Goal: Information Seeking & Learning: Understand process/instructions

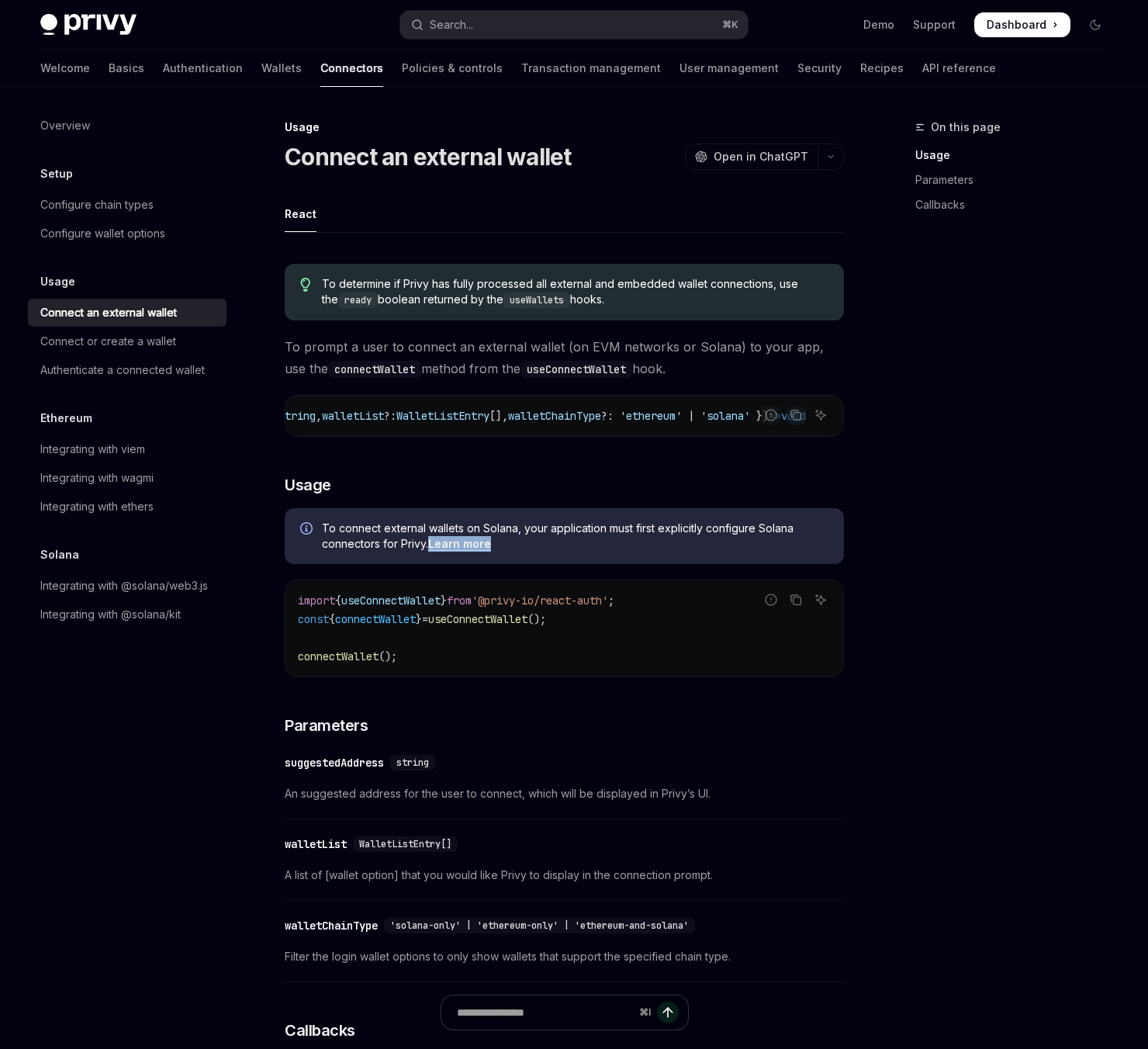
scroll to position [0, 359]
drag, startPoint x: 758, startPoint y: 435, endPoint x: 744, endPoint y: 438, distance: 14.3
click at [742, 437] on div "Report incorrect code" at bounding box center [771, 439] width 109 height 15
drag, startPoint x: 740, startPoint y: 440, endPoint x: 730, endPoint y: 438, distance: 10.2
click at [732, 439] on div "Report incorrect code" at bounding box center [771, 439] width 109 height 15
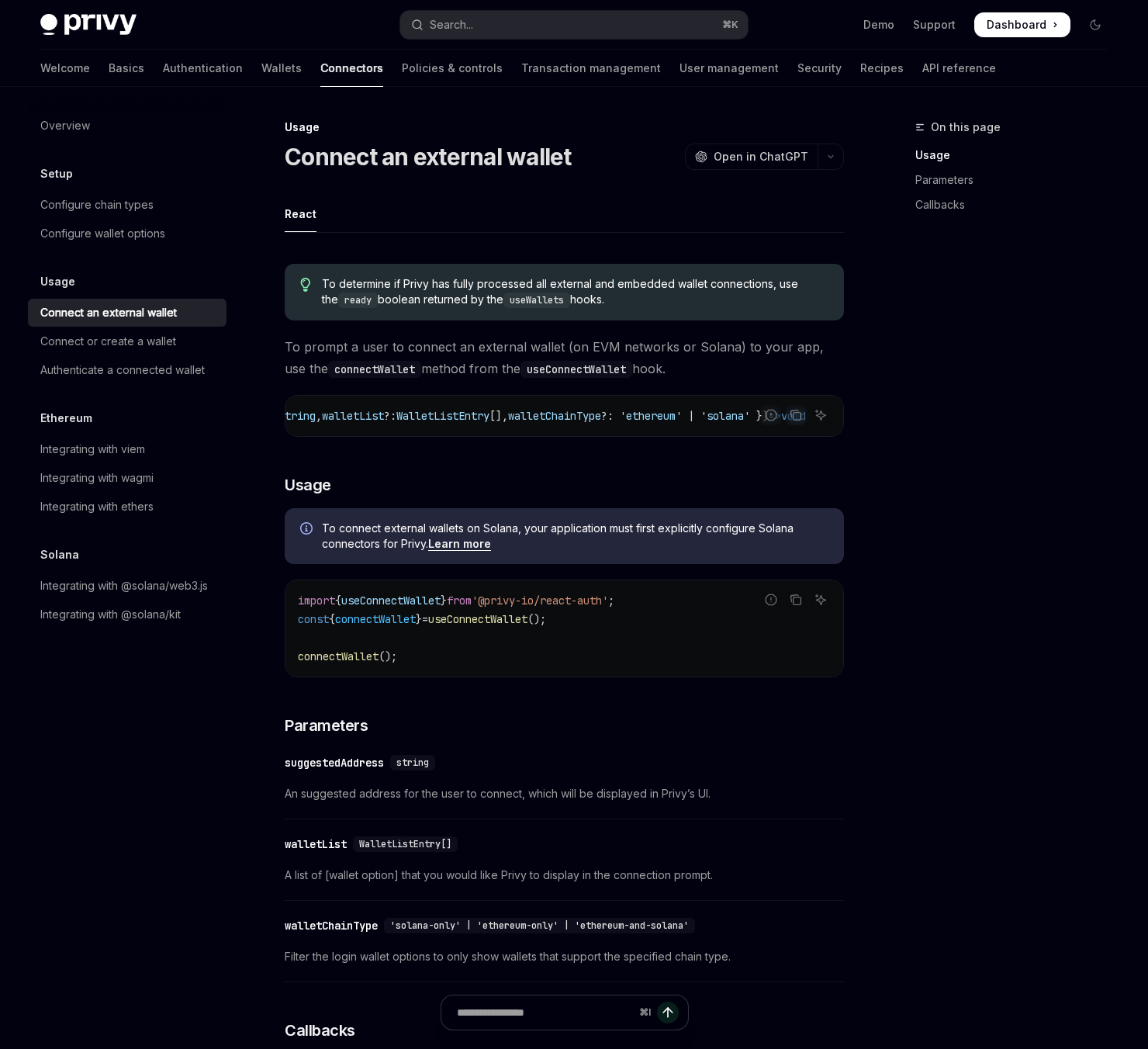
drag, startPoint x: 715, startPoint y: 434, endPoint x: 700, endPoint y: 438, distance: 15.5
click at [702, 436] on div "connectWallet : async ({ suggestedAddress ?: string , walletList ?: WalletListE…" at bounding box center [564, 416] width 558 height 40
click at [399, 625] on span "connectWallet" at bounding box center [376, 619] width 81 height 14
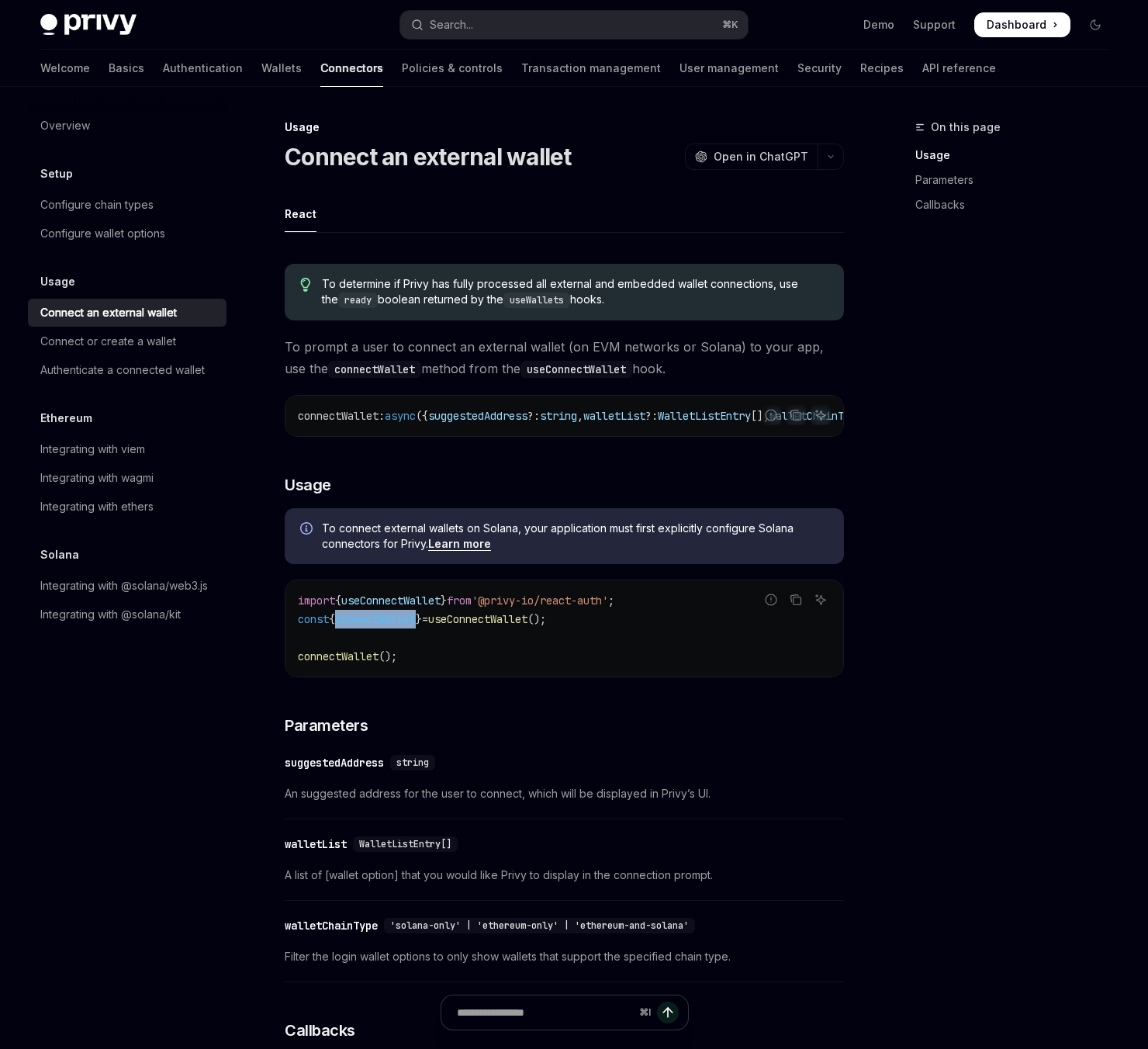
click at [420, 601] on span "useConnectWallet" at bounding box center [392, 601] width 100 height 14
copy span "useConnectWallet"
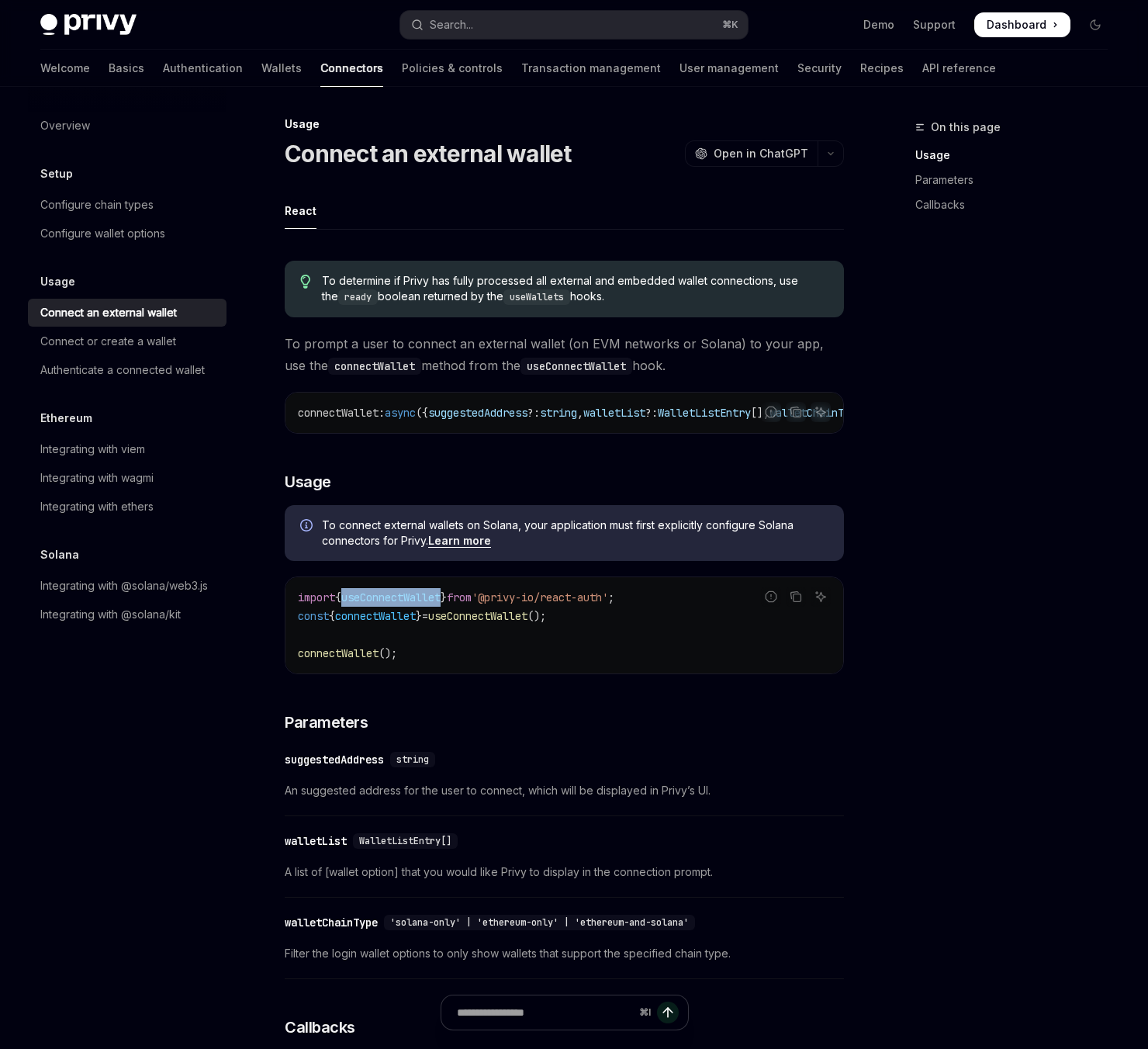
type textarea "*"
click at [595, 454] on div "To determine if Privy has fully processed all external and embedded wallet conn…" at bounding box center [564, 846] width 559 height 1196
drag, startPoint x: 645, startPoint y: 409, endPoint x: 777, endPoint y: 427, distance: 133.2
click at [812, 414] on div "Report incorrect code Copy Ask AI connectWallet : async ({ suggestedAddress ?: …" at bounding box center [564, 412] width 559 height 42
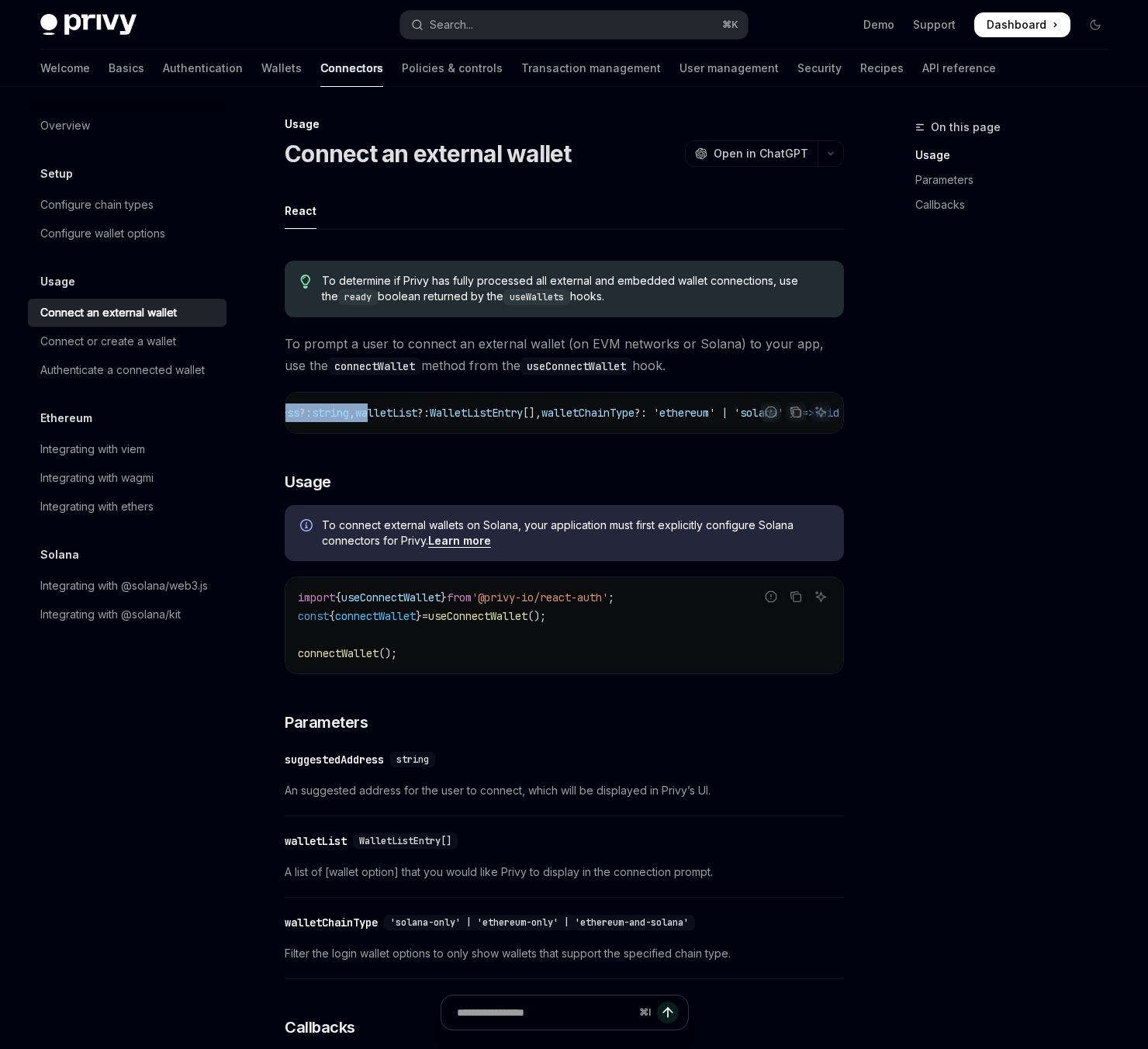
click at [430, 416] on span "?:" at bounding box center [424, 413] width 12 height 14
drag, startPoint x: 401, startPoint y: 414, endPoint x: 465, endPoint y: 416, distance: 64.0
click at [465, 416] on span "connectWallet : async ({ suggestedAddress ?: string , walletList ?: WalletListE…" at bounding box center [454, 413] width 770 height 14
copy span "walletList"
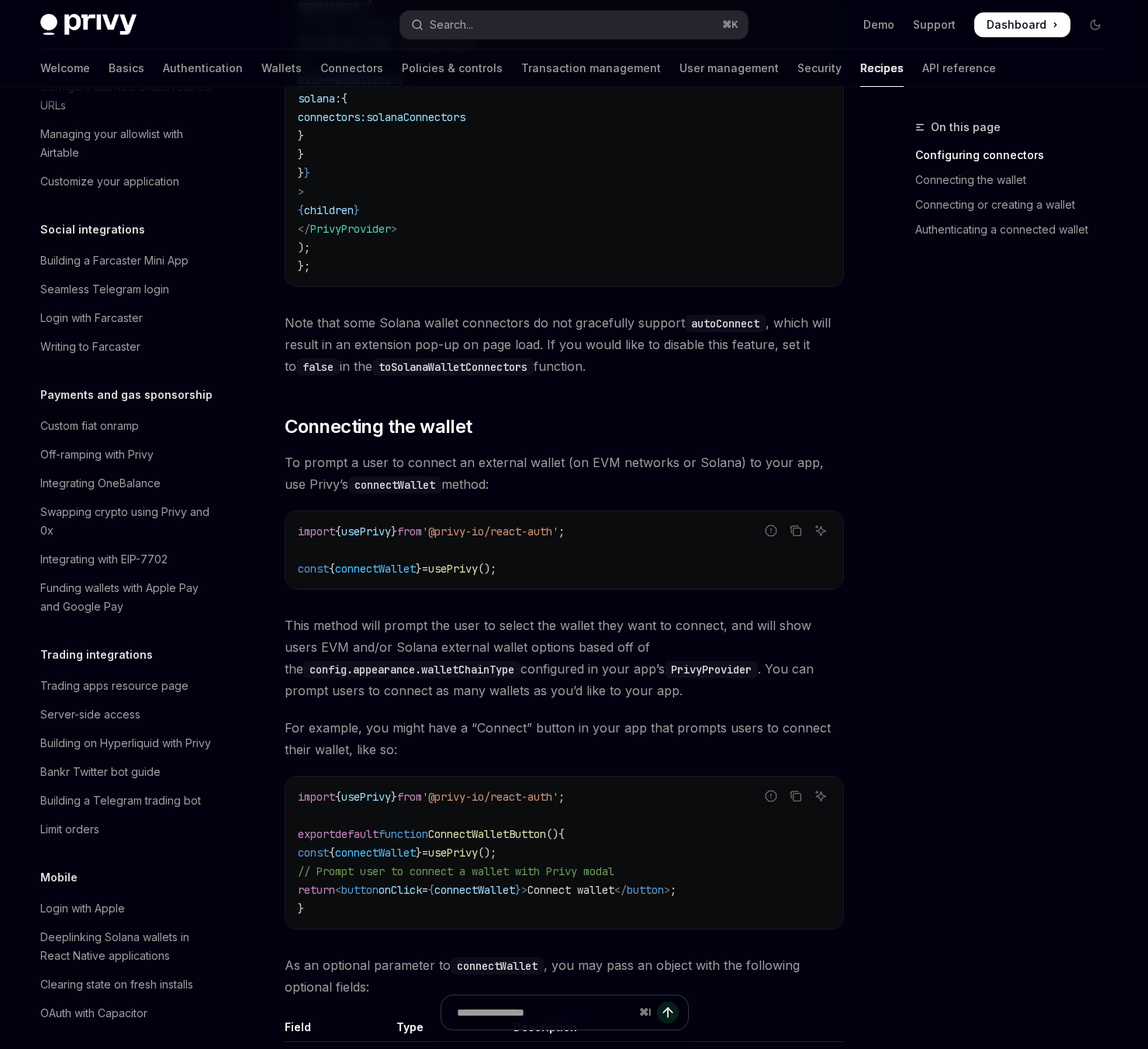
scroll to position [1096, 0]
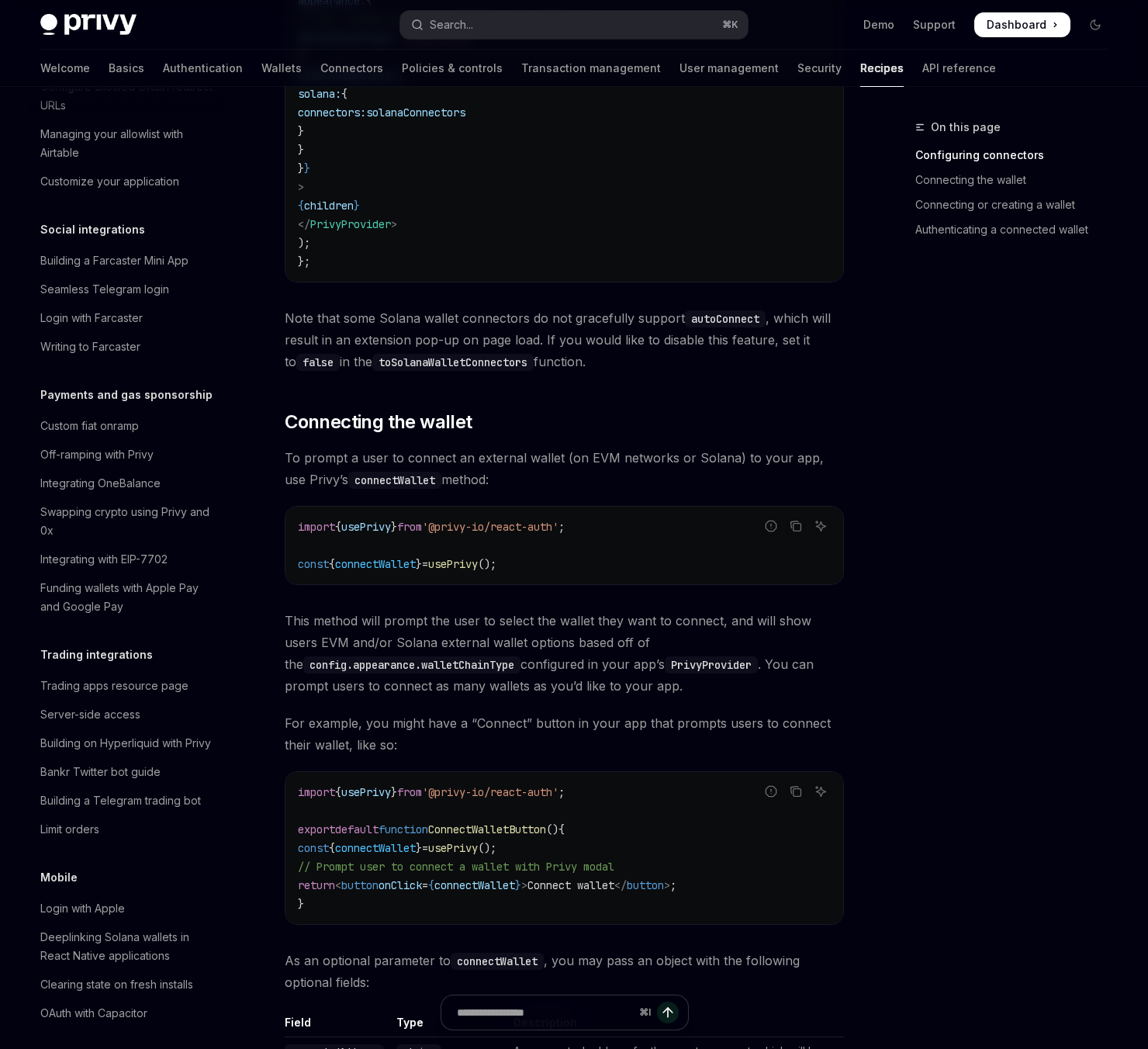
click at [546, 822] on span "ConnectWalletButton" at bounding box center [487, 829] width 117 height 14
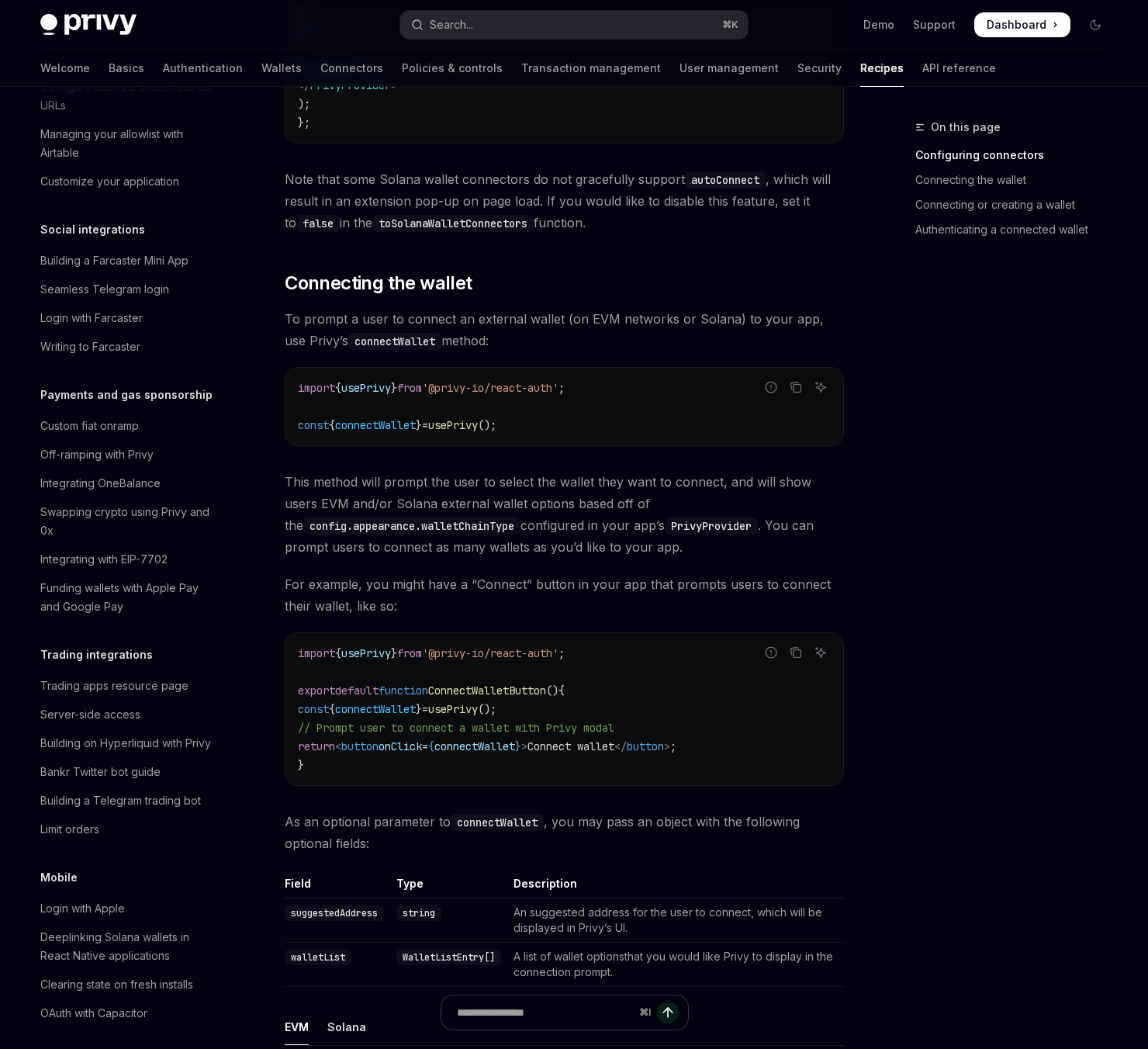
scroll to position [1240, 0]
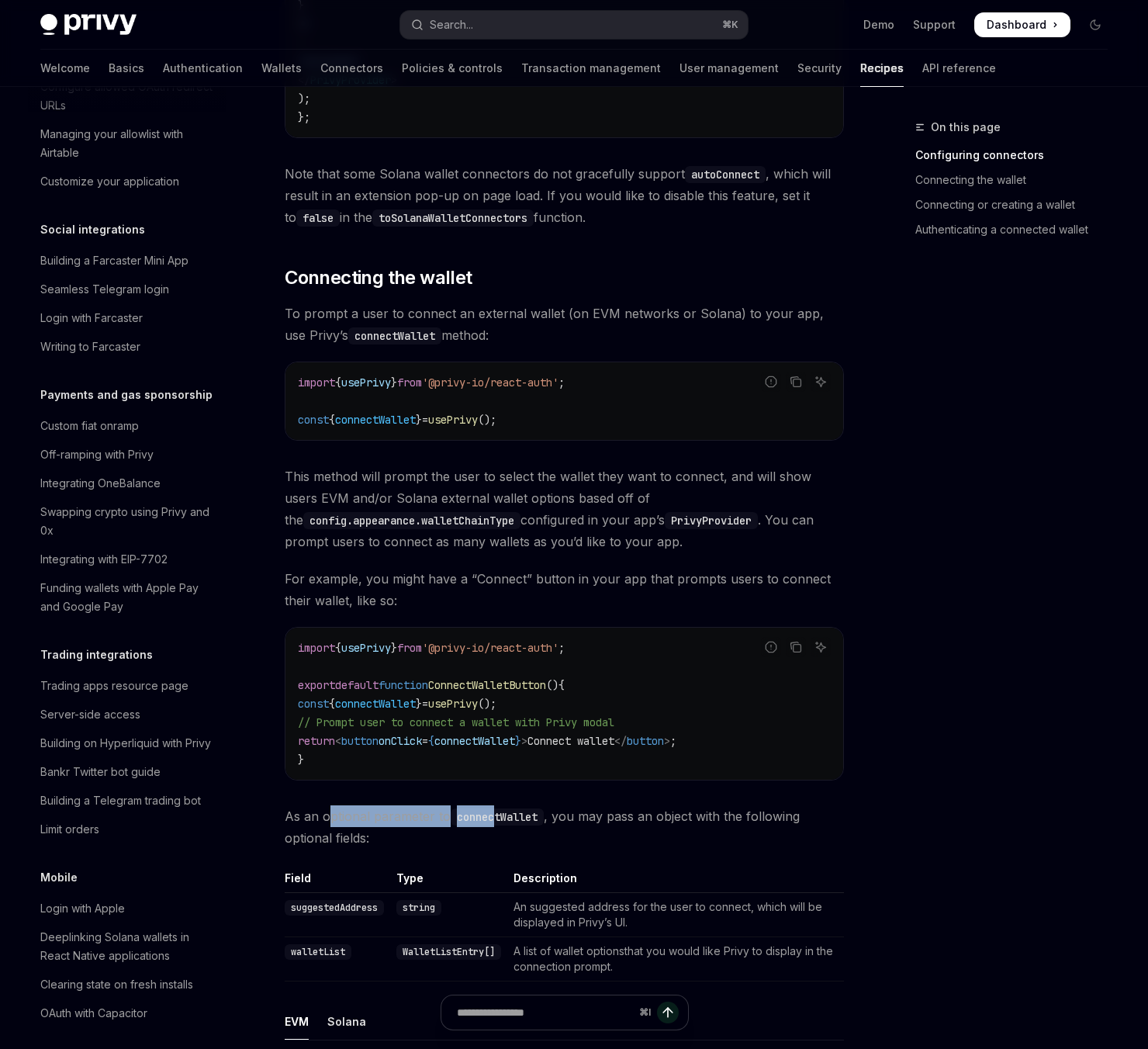
drag, startPoint x: 329, startPoint y: 803, endPoint x: 497, endPoint y: 807, distance: 168.0
click at [497, 807] on span "As an optional parameter to connectWallet , you may pass an object with the fol…" at bounding box center [564, 827] width 559 height 44
drag, startPoint x: 661, startPoint y: 801, endPoint x: 704, endPoint y: 802, distance: 43.0
click at [729, 805] on span "As an optional parameter to connectWallet , you may pass an object with the fol…" at bounding box center [564, 827] width 559 height 44
drag, startPoint x: 385, startPoint y: 822, endPoint x: 329, endPoint y: 820, distance: 56.0
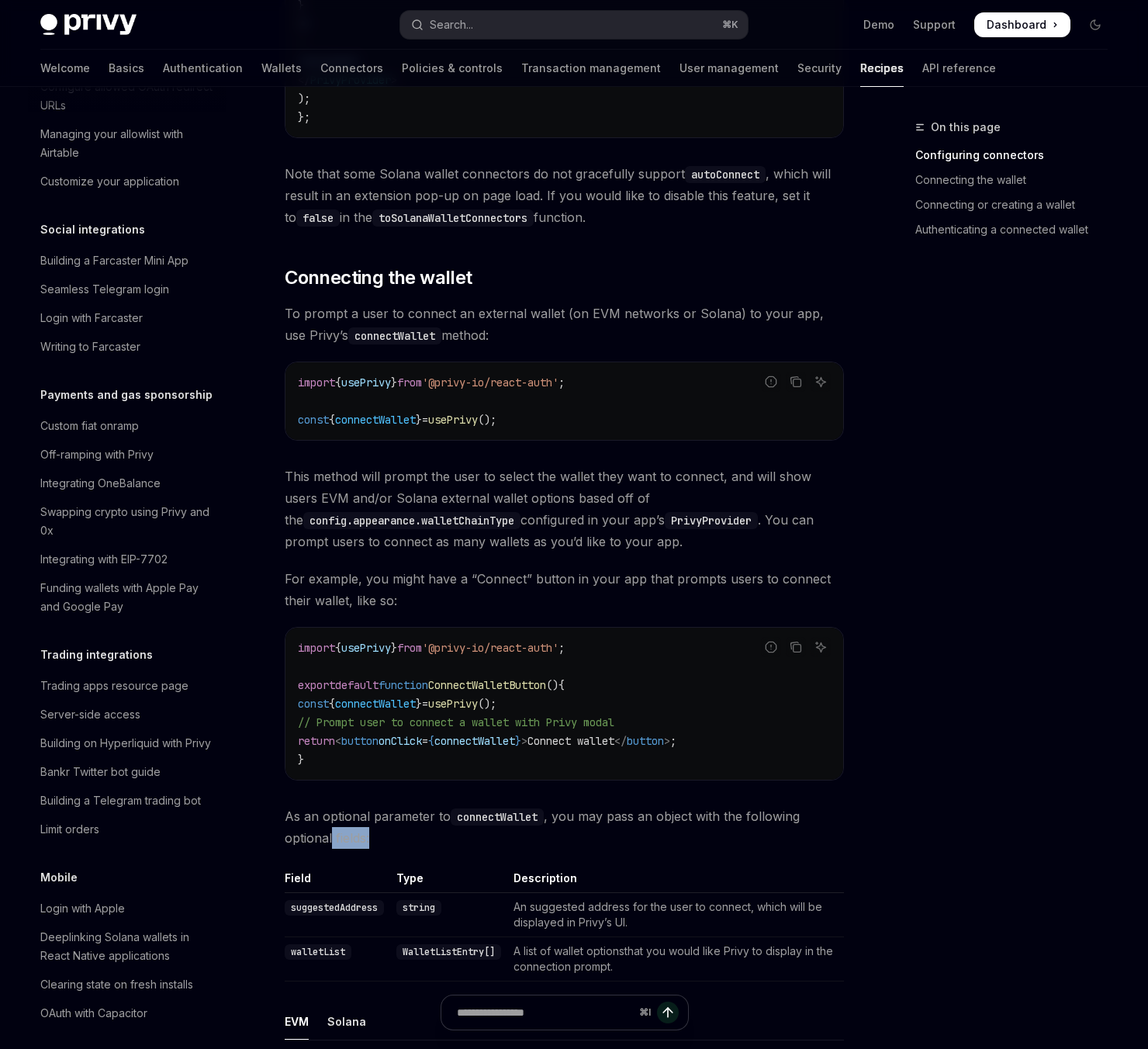
click at [329, 820] on span "As an optional parameter to connectWallet , you may pass an object with the fol…" at bounding box center [564, 827] width 559 height 44
drag, startPoint x: 656, startPoint y: 900, endPoint x: 583, endPoint y: 889, distance: 73.8
click at [583, 892] on td "An suggested address for the user to connect, which will be displayed in Privy’…" at bounding box center [675, 915] width 336 height 44
click at [643, 904] on td "An suggested address for the user to connect, which will be displayed in Privy’…" at bounding box center [675, 915] width 336 height 44
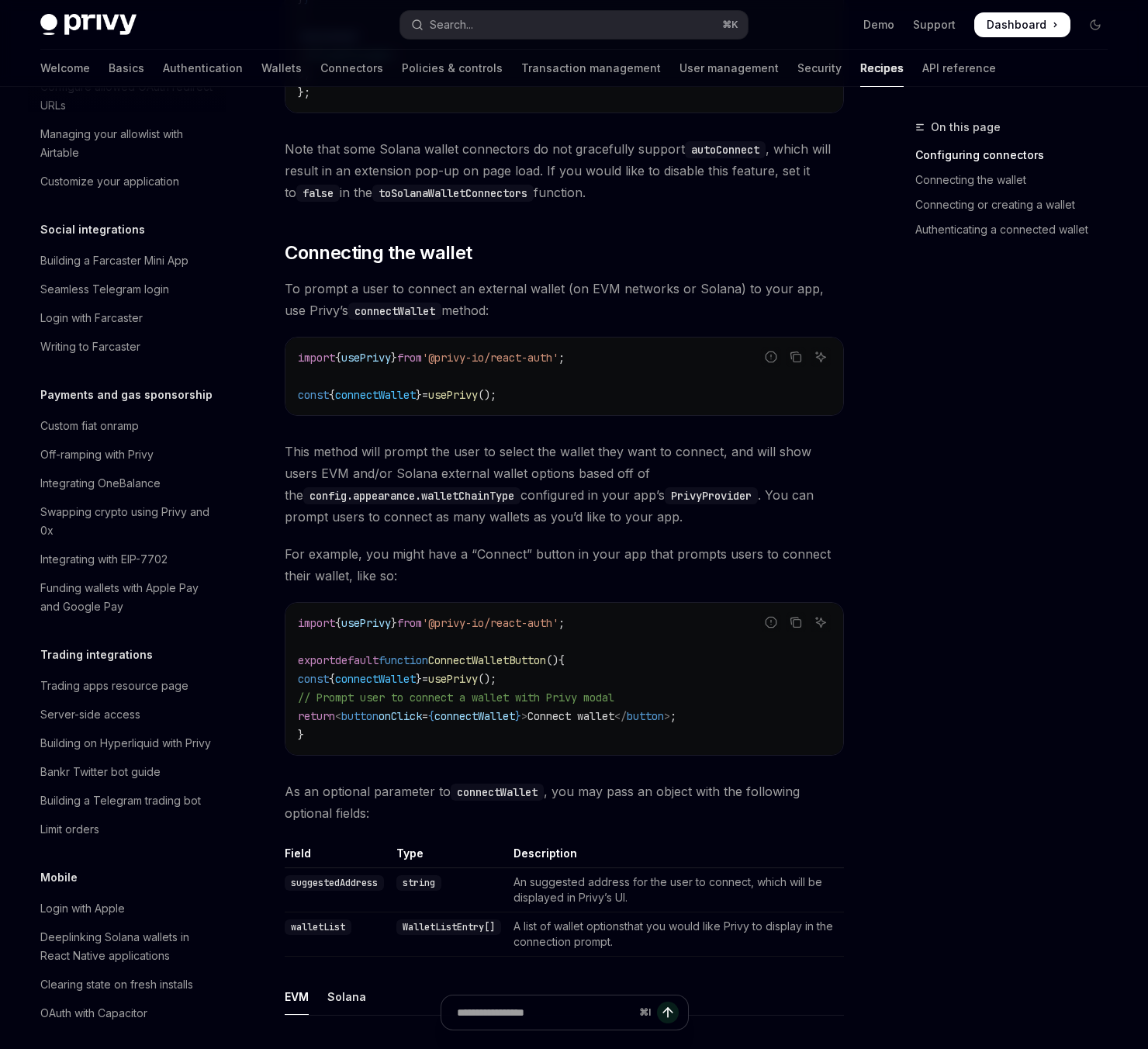
scroll to position [1268, 0]
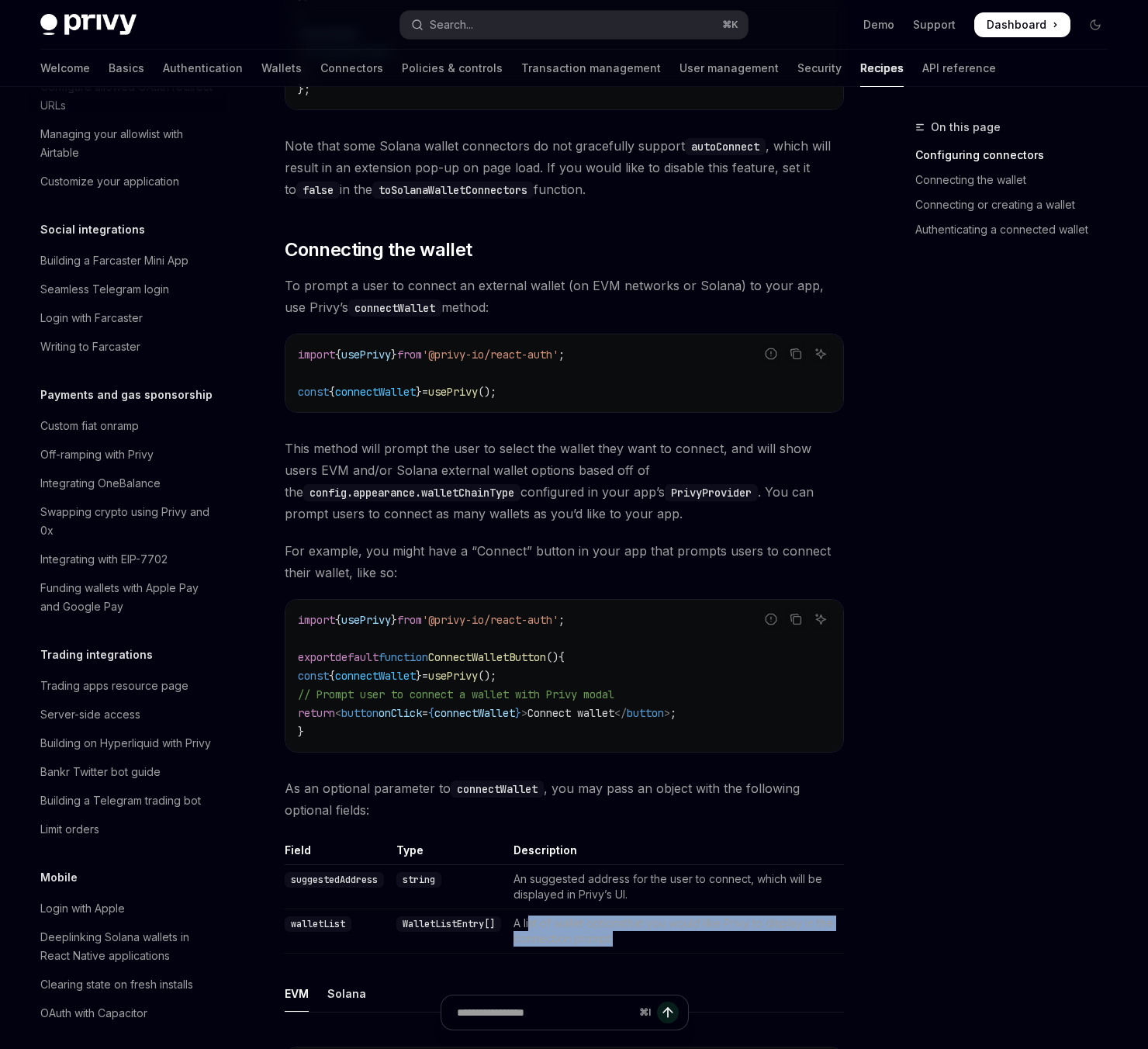
drag, startPoint x: 646, startPoint y: 927, endPoint x: 542, endPoint y: 903, distance: 106.7
click at [537, 909] on td "A list of wallet optionsthat you would like Privy to display in the connection …" at bounding box center [675, 932] width 336 height 44
click at [613, 919] on td "A list of wallet optionsthat you would like Privy to display in the connection …" at bounding box center [675, 932] width 336 height 44
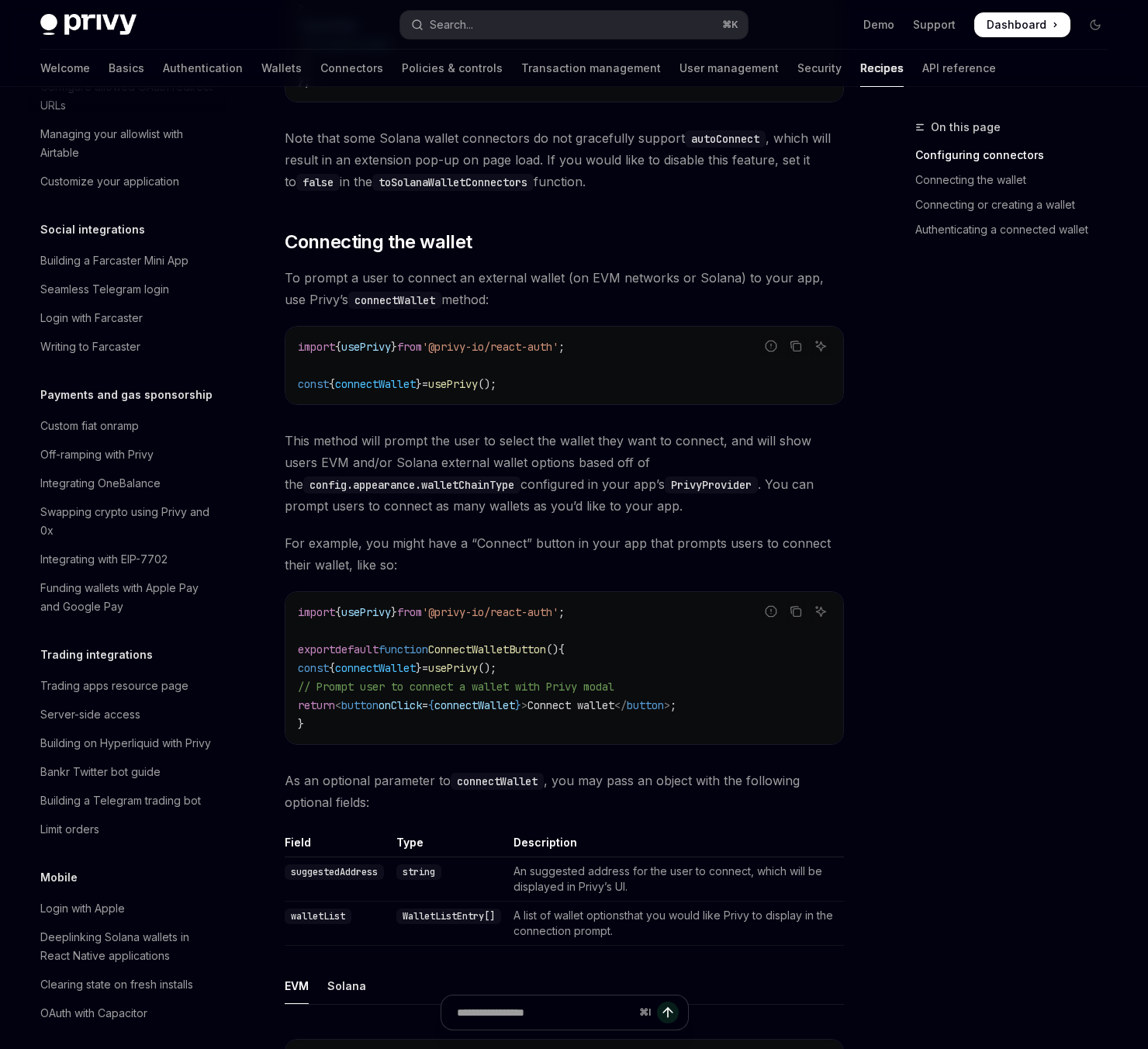
scroll to position [1279, 0]
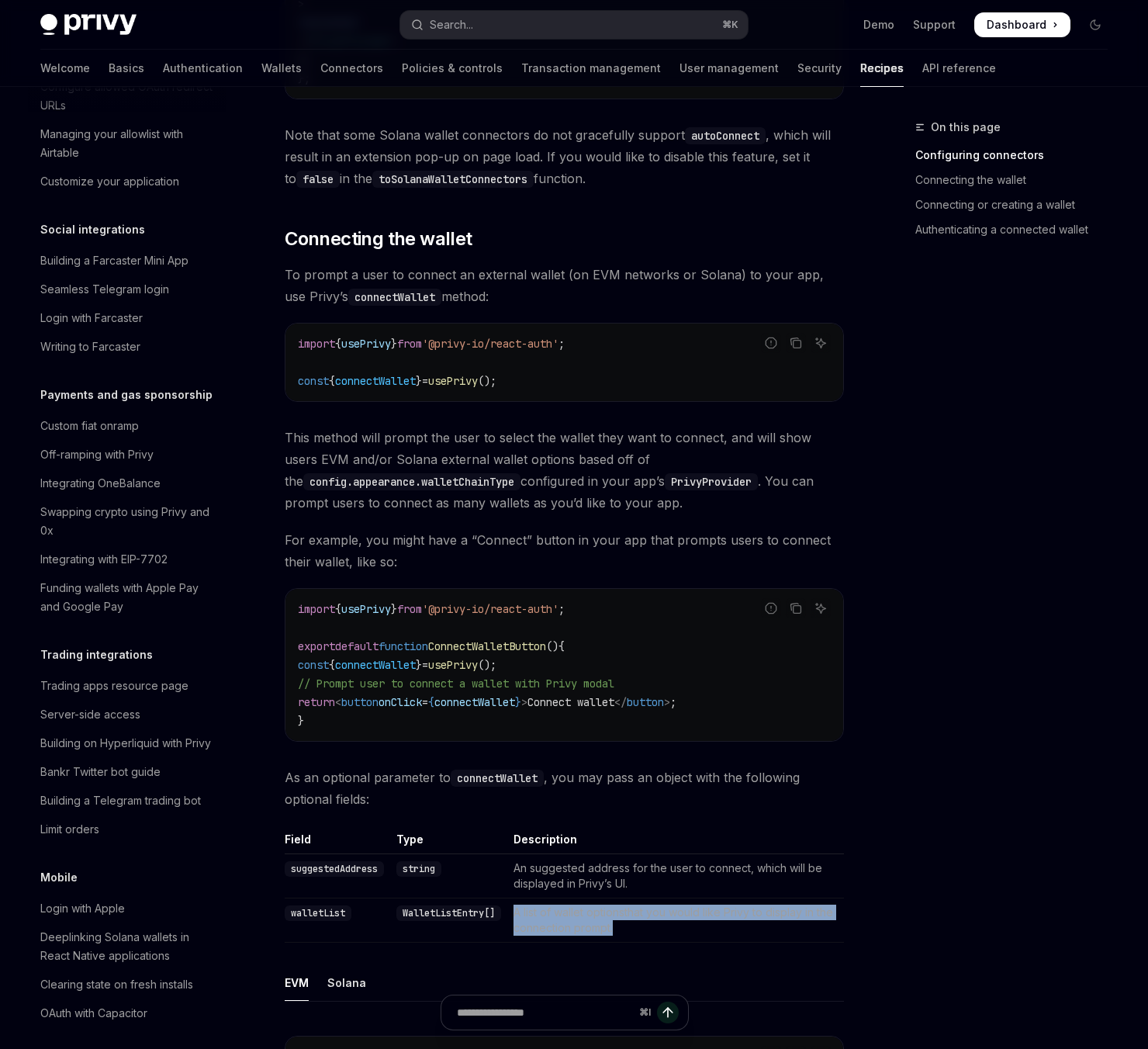
drag, startPoint x: 633, startPoint y: 917, endPoint x: 508, endPoint y: 899, distance: 126.3
click at [508, 899] on tr "walletList WalletListEntry[] A list of wallet optionsthat you would like Privy …" at bounding box center [564, 920] width 559 height 44
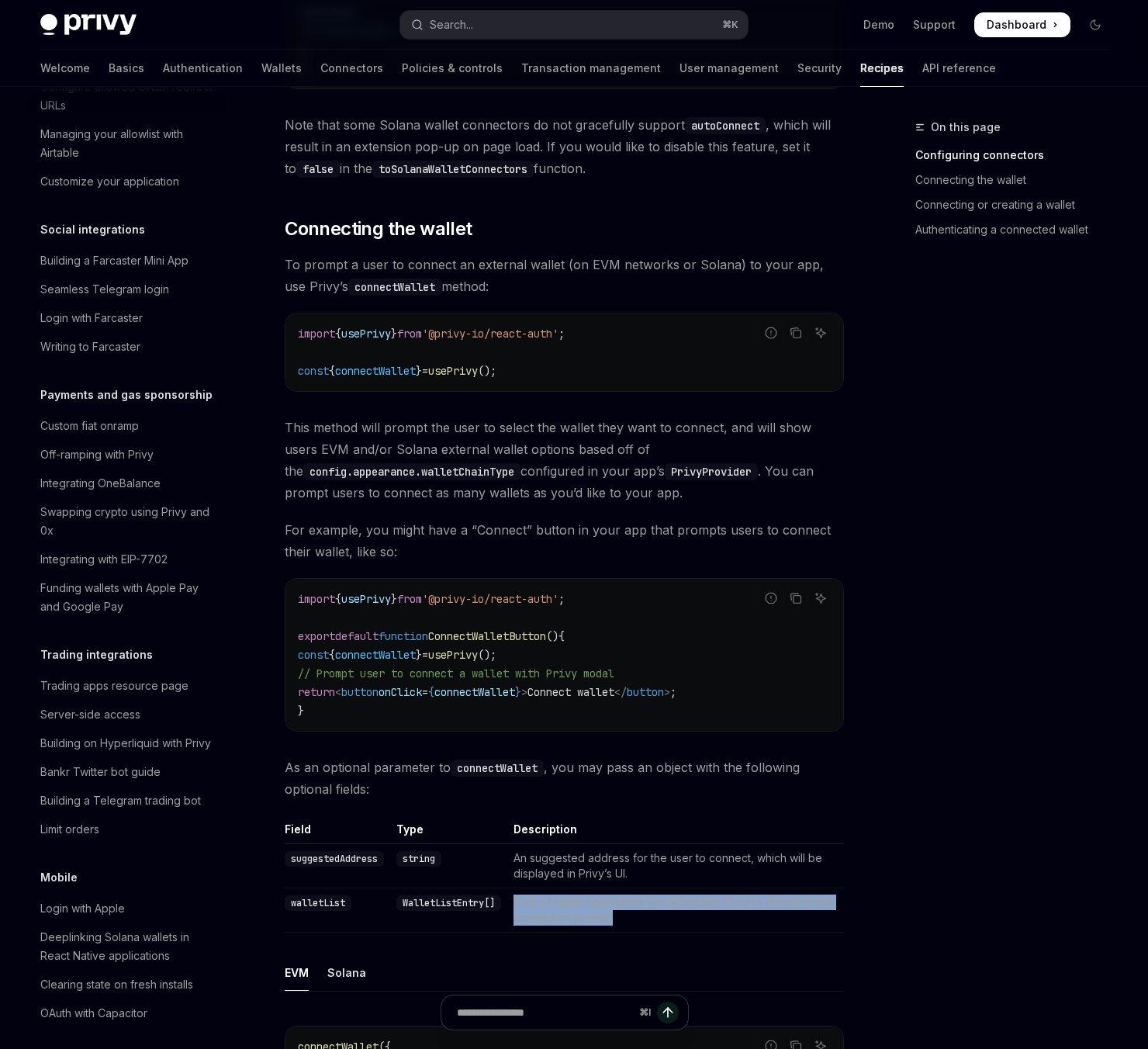
scroll to position [1358, 0]
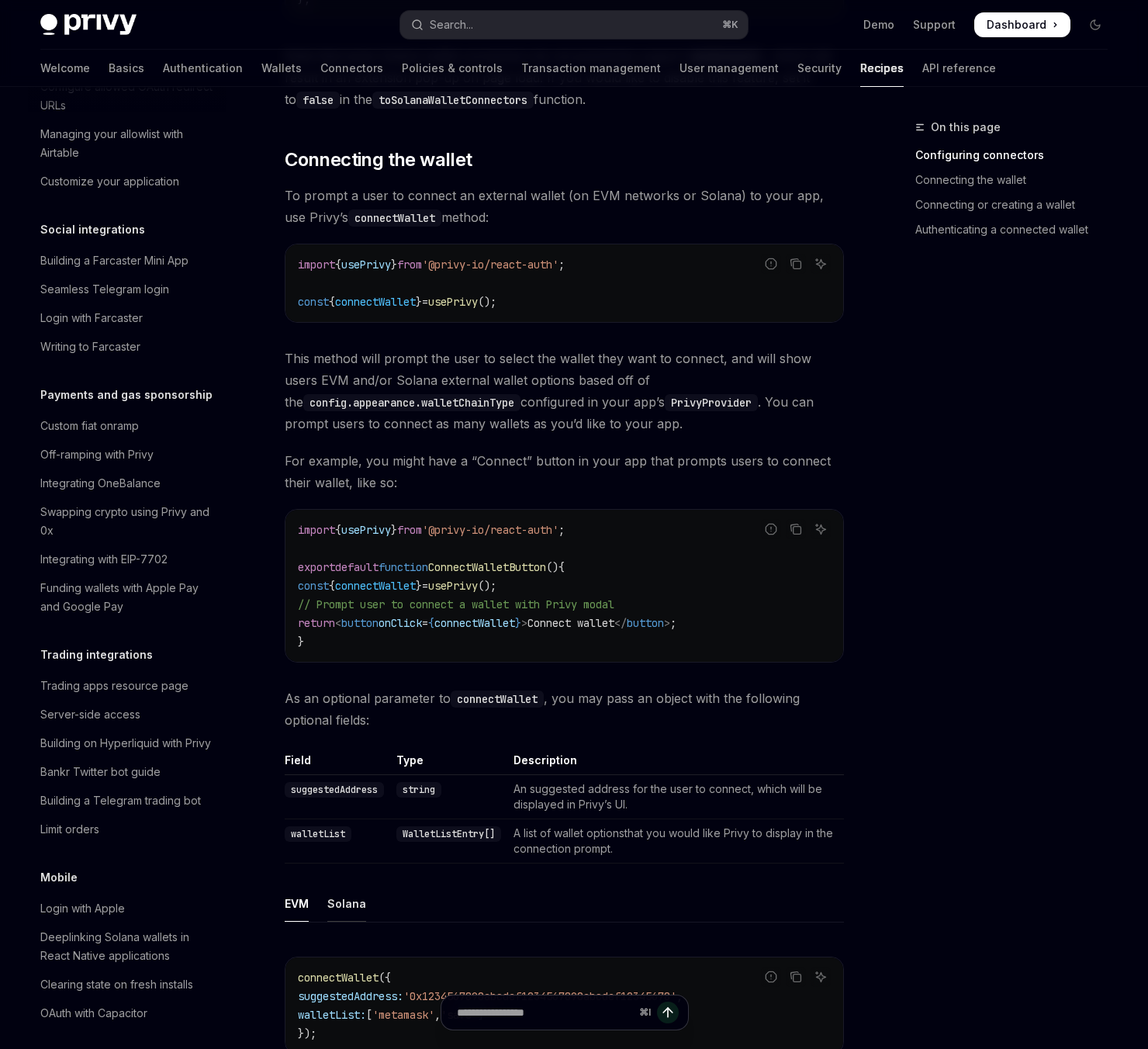
click at [349, 885] on div "Solana" at bounding box center [347, 903] width 39 height 36
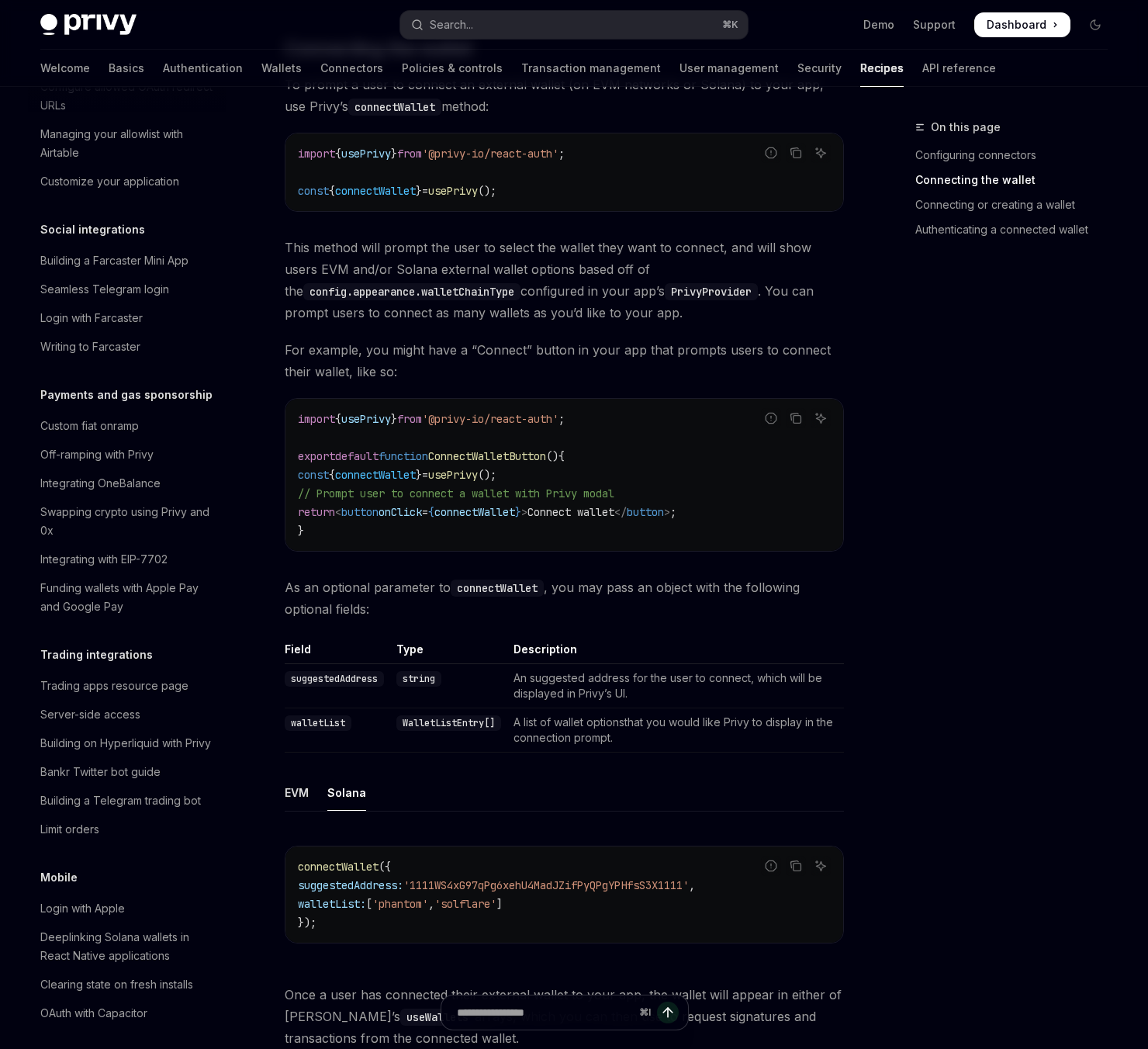
scroll to position [1480, 0]
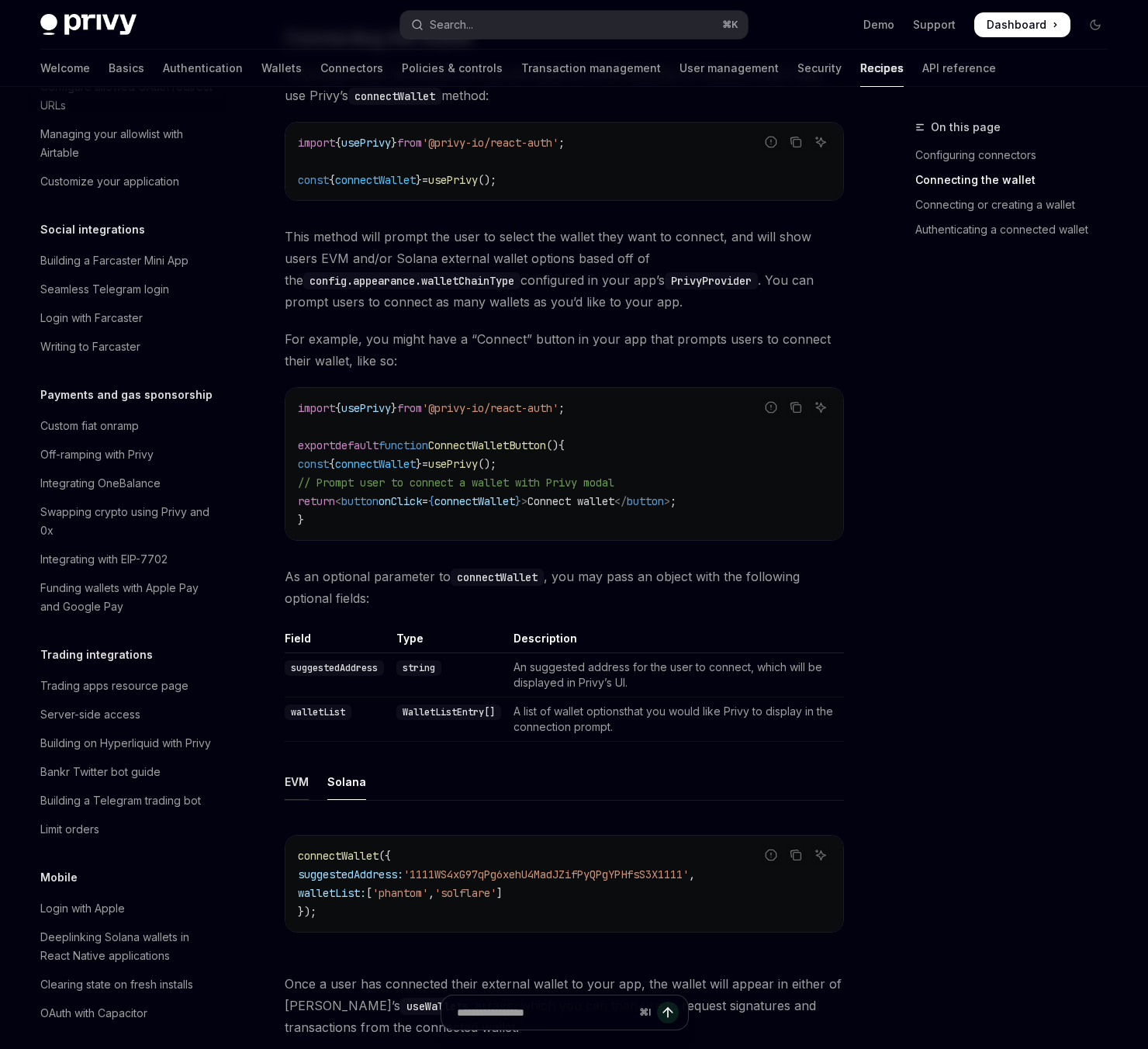
click at [295, 764] on div "EVM" at bounding box center [296, 781] width 24 height 36
click at [368, 777] on ul "EVM Solana" at bounding box center [564, 782] width 559 height 37
click at [344, 776] on div "Solana" at bounding box center [347, 781] width 39 height 36
click at [299, 771] on div "EVM" at bounding box center [296, 781] width 24 height 36
click at [341, 781] on div "Solana" at bounding box center [347, 781] width 39 height 36
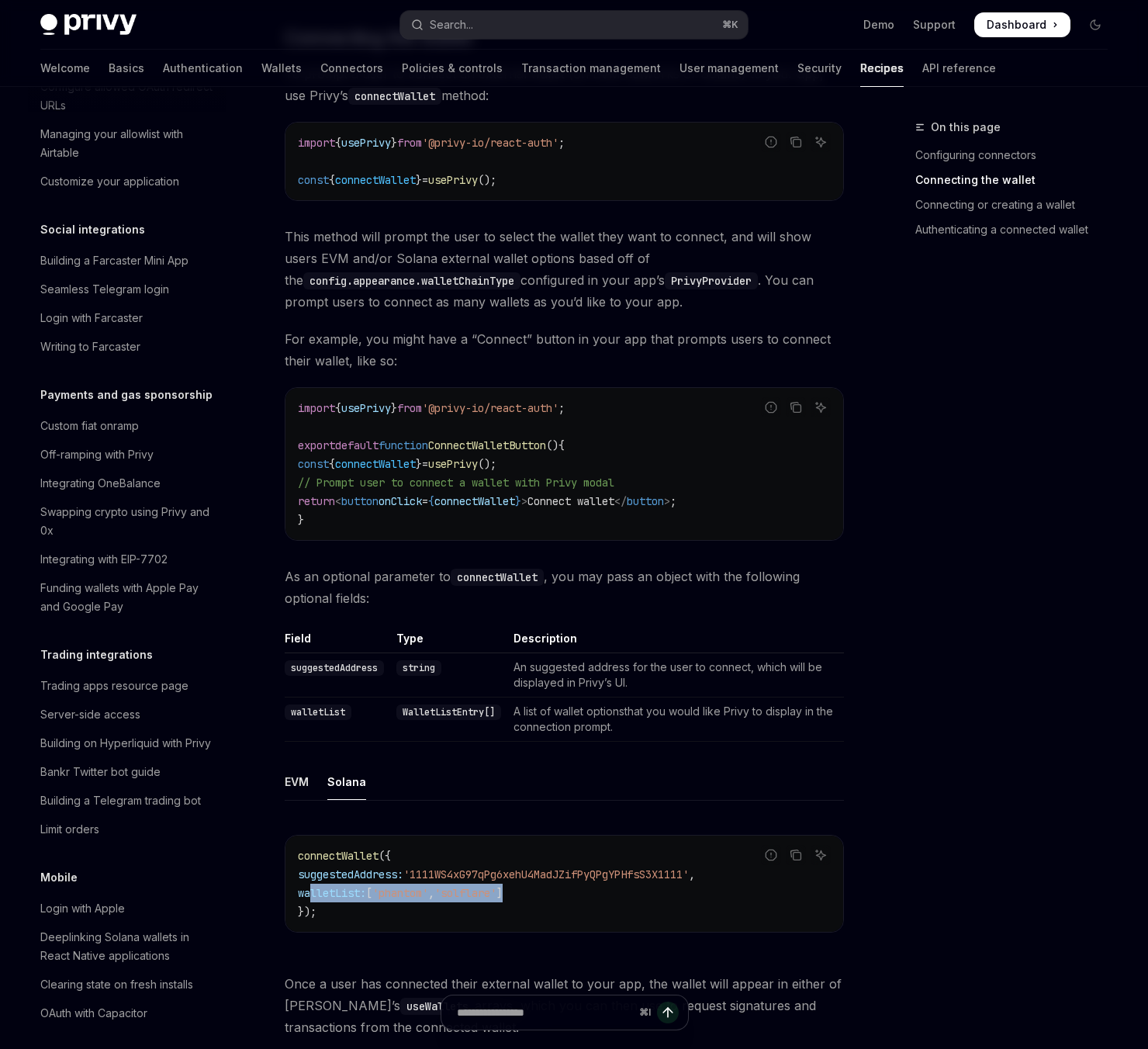
drag, startPoint x: 311, startPoint y: 878, endPoint x: 537, endPoint y: 884, distance: 226.1
click at [537, 884] on code "connectWallet ({ suggestedAddress: '1111WS4xG97qPg6xehU4MadJZifPyQPgYPHfsS3X111…" at bounding box center [564, 884] width 533 height 75
copy span "walletList: [ 'phantom' , 'solflare' ]"
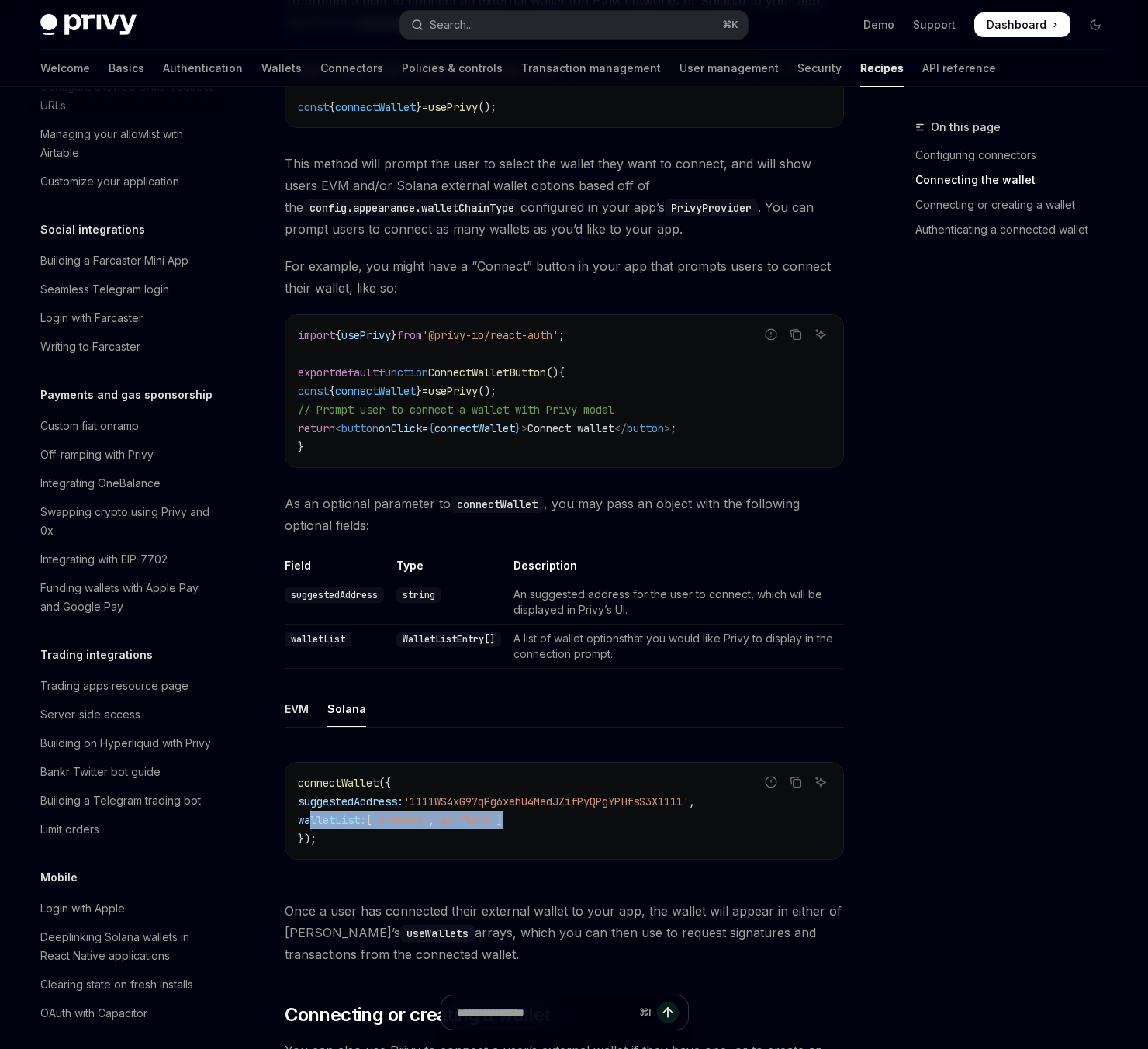
scroll to position [1553, 0]
drag, startPoint x: 497, startPoint y: 933, endPoint x: 493, endPoint y: 908, distance: 25.3
click at [479, 901] on span "Once a user has connected their external wallet to your app, the wallet will ap…" at bounding box center [564, 931] width 559 height 65
drag, startPoint x: 476, startPoint y: 928, endPoint x: 446, endPoint y: 916, distance: 32.3
click at [446, 916] on span "Once a user has connected their external wallet to your app, the wallet will ap…" at bounding box center [564, 931] width 559 height 65
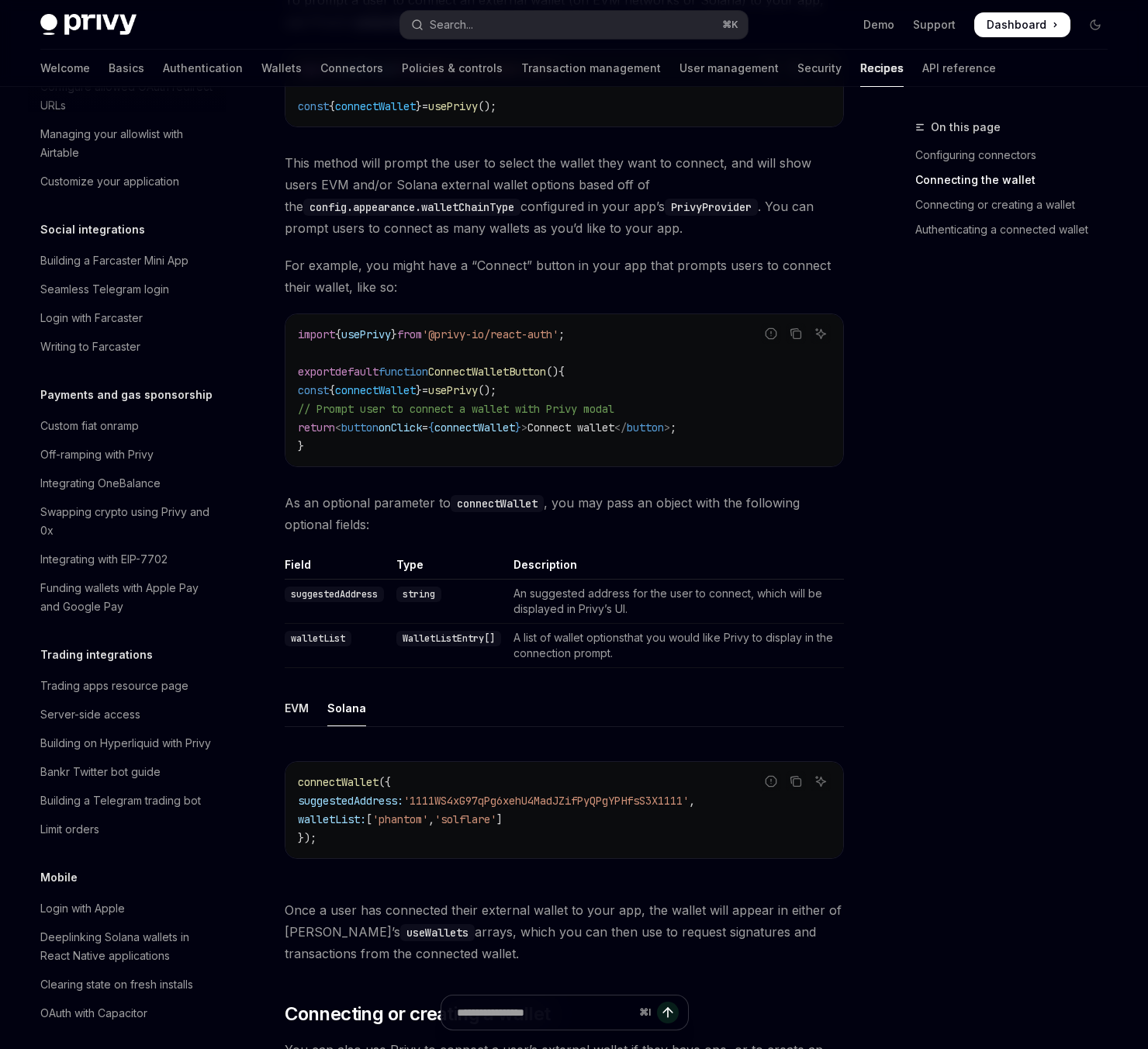
click at [451, 927] on span "Once a user has connected their external wallet to your app, the wallet will ap…" at bounding box center [564, 931] width 559 height 65
drag, startPoint x: 468, startPoint y: 933, endPoint x: 443, endPoint y: 916, distance: 30.2
click at [443, 916] on span "Once a user has connected their external wallet to your app, the wallet will ap…" at bounding box center [564, 931] width 559 height 65
click at [468, 933] on span "Once a user has connected their external wallet to your app, the wallet will ap…" at bounding box center [564, 931] width 559 height 65
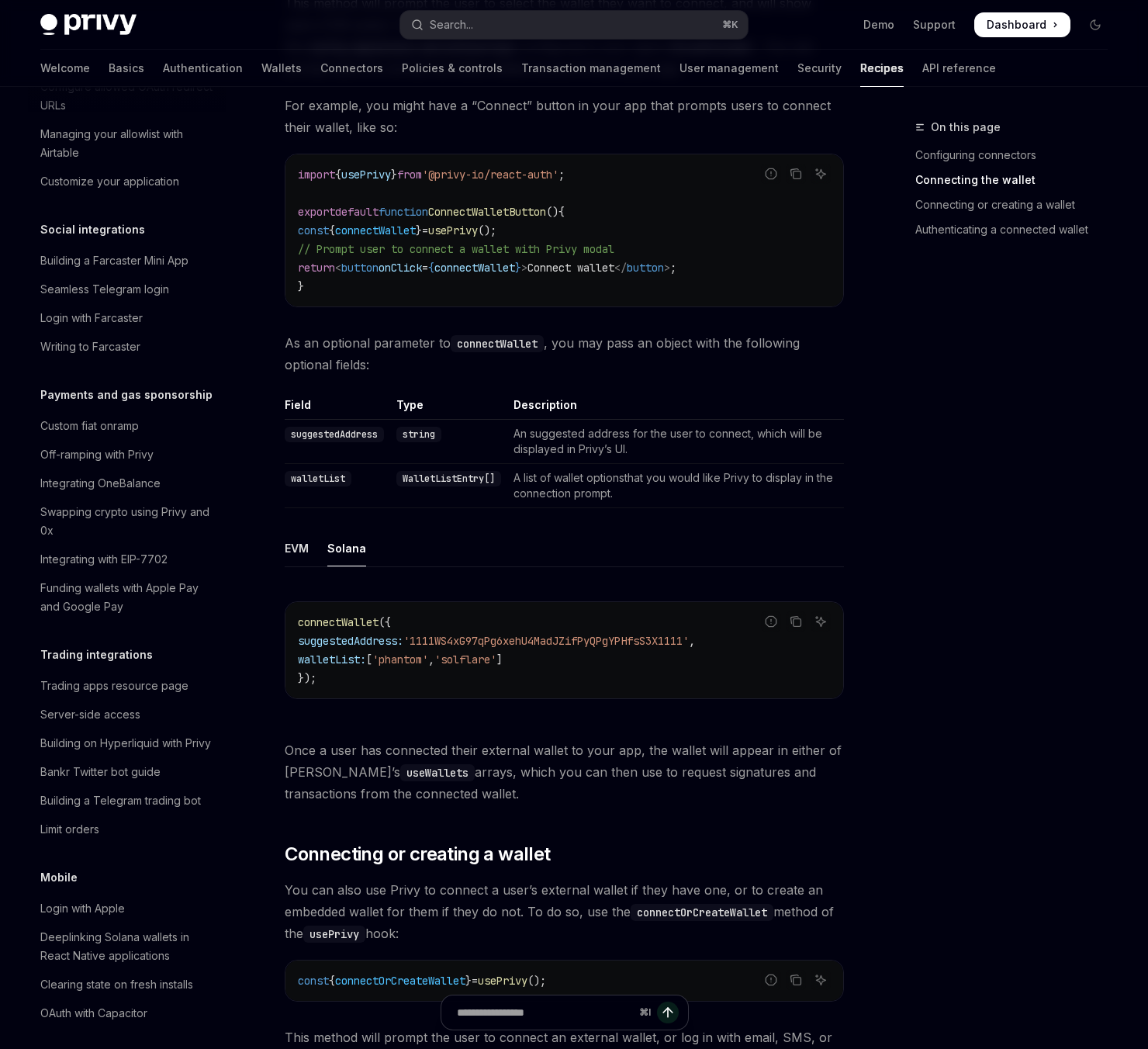
scroll to position [1791, 0]
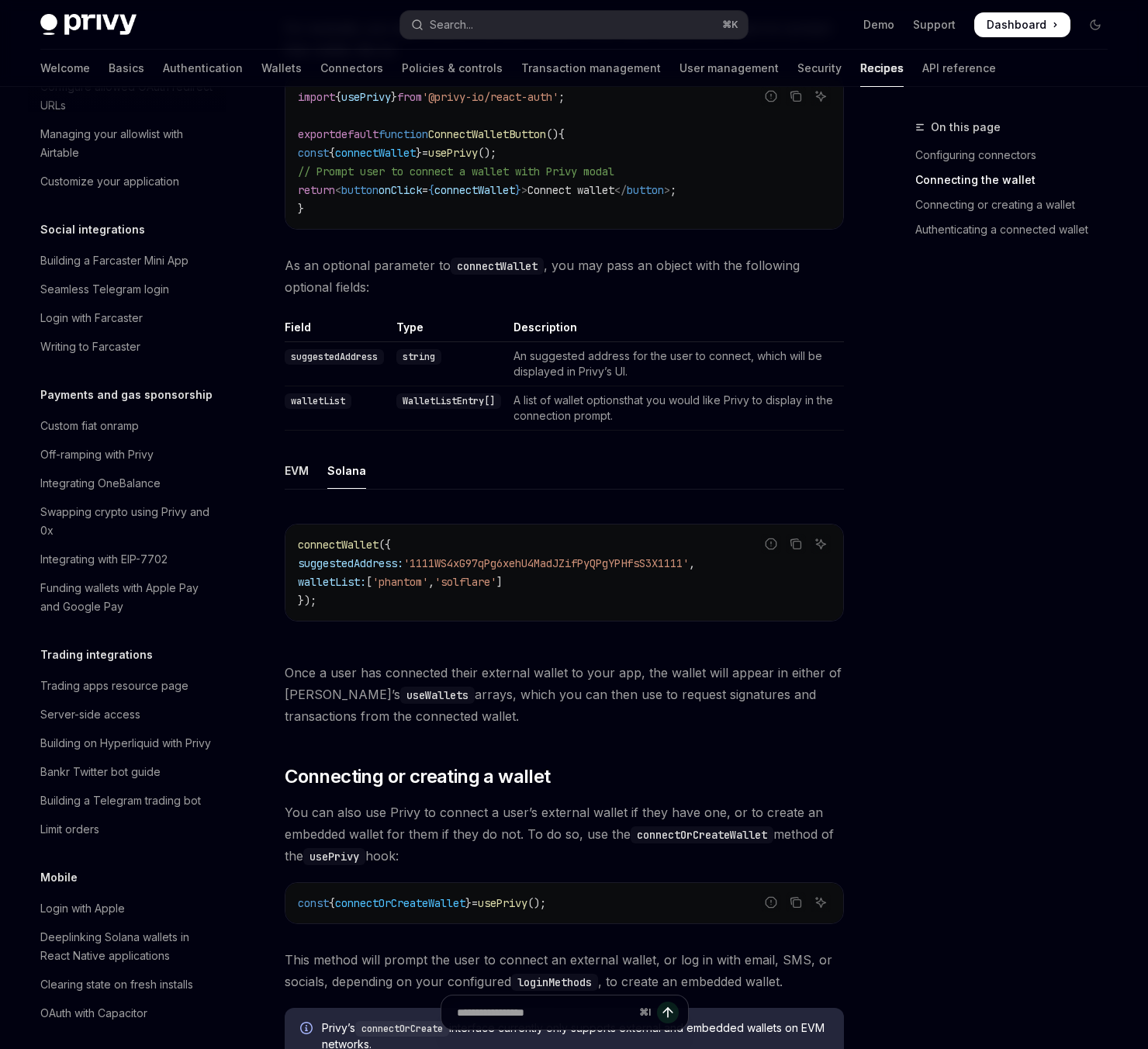
drag, startPoint x: 384, startPoint y: 836, endPoint x: 337, endPoint y: 819, distance: 50.0
click at [337, 819] on span "You can also use Privy to connect a user’s external wallet if they have one, or…" at bounding box center [564, 833] width 559 height 65
click at [421, 837] on span "You can also use Privy to connect a user’s external wallet if they have one, or…" at bounding box center [564, 833] width 559 height 65
drag, startPoint x: 406, startPoint y: 841, endPoint x: 352, endPoint y: 813, distance: 60.8
click at [352, 812] on span "You can also use Privy to connect a user’s external wallet if they have one, or…" at bounding box center [564, 833] width 559 height 65
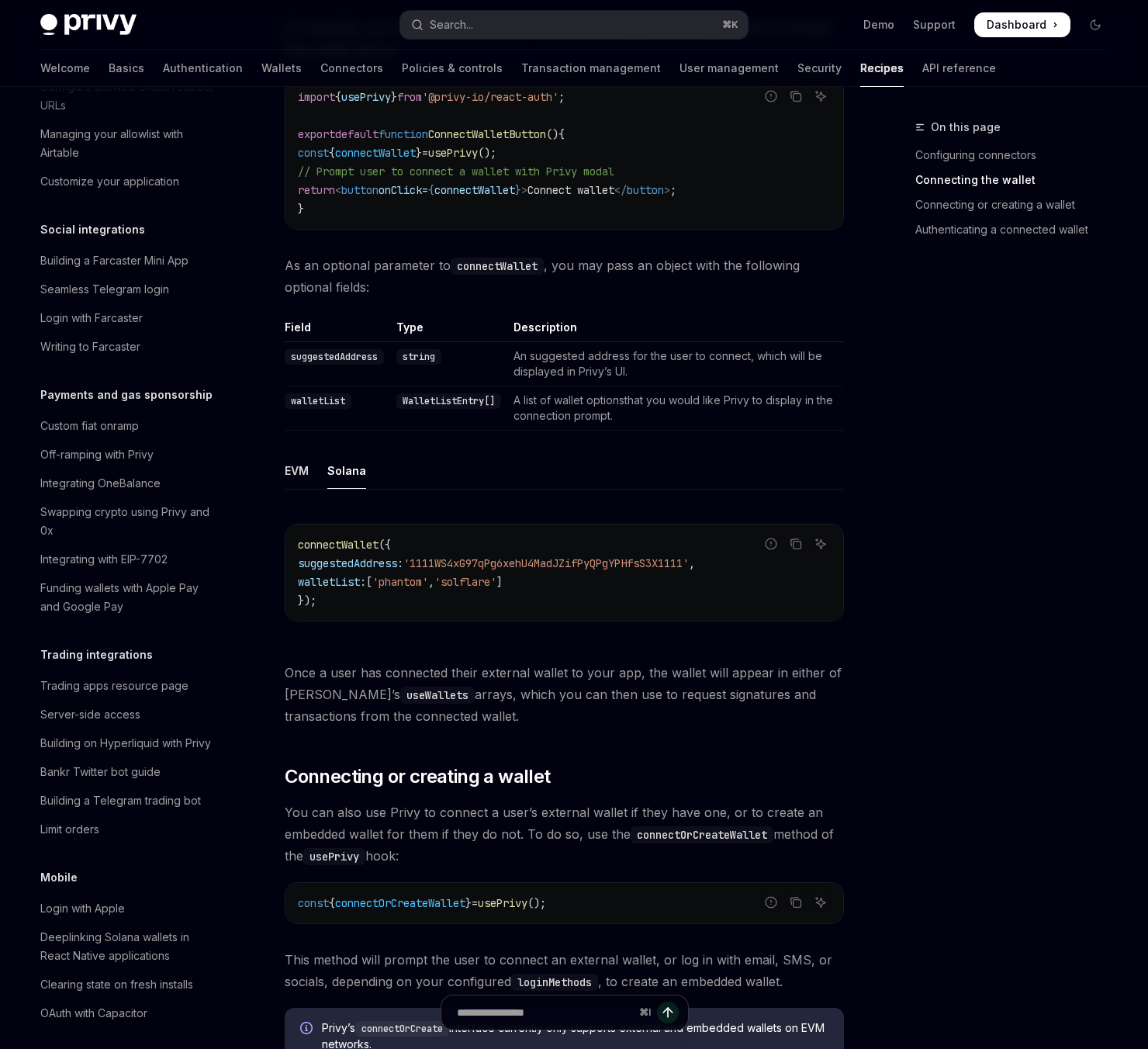
click at [402, 835] on span "You can also use Privy to connect a user’s external wallet if they have one, or…" at bounding box center [564, 833] width 559 height 65
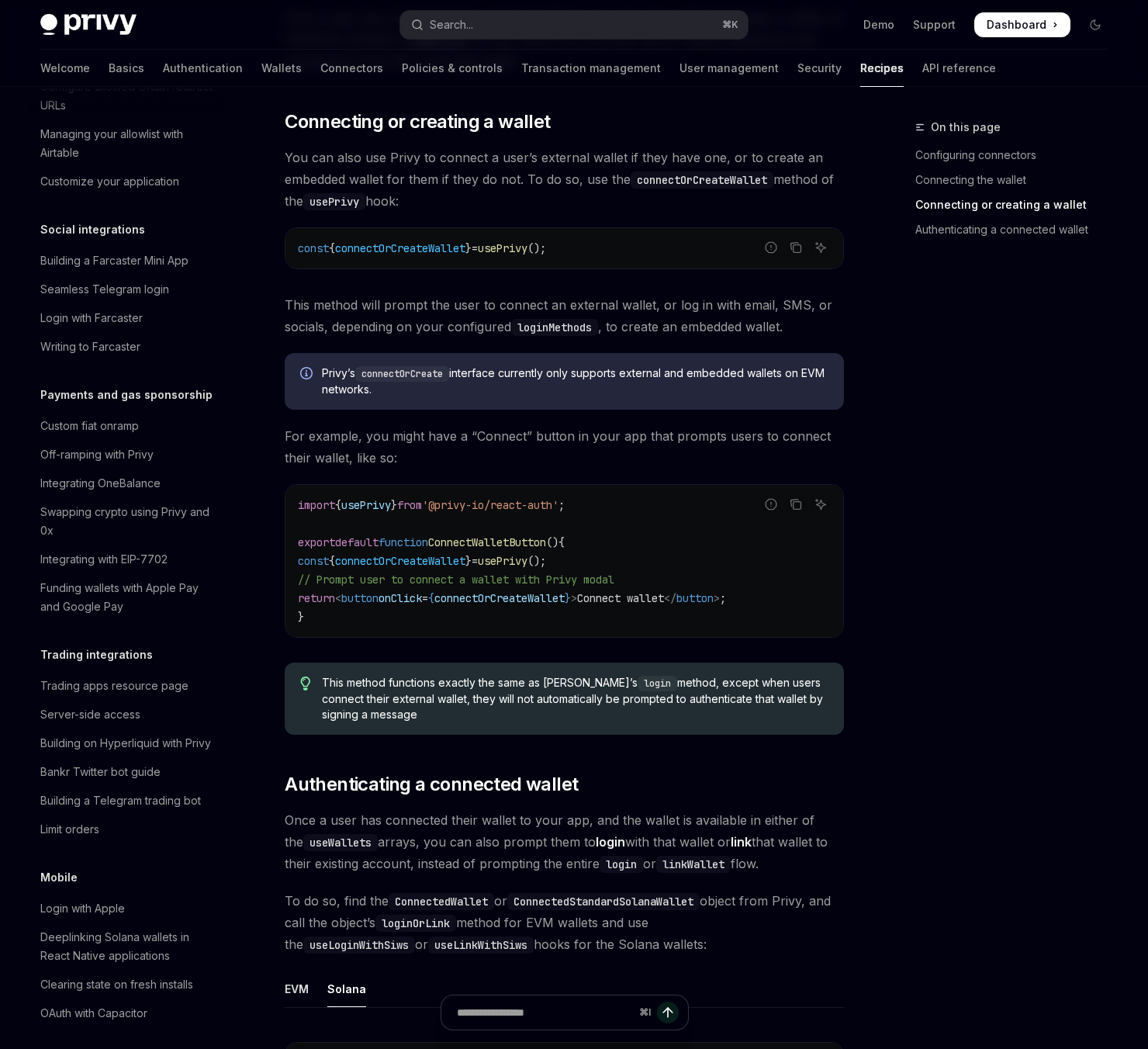
scroll to position [2458, 0]
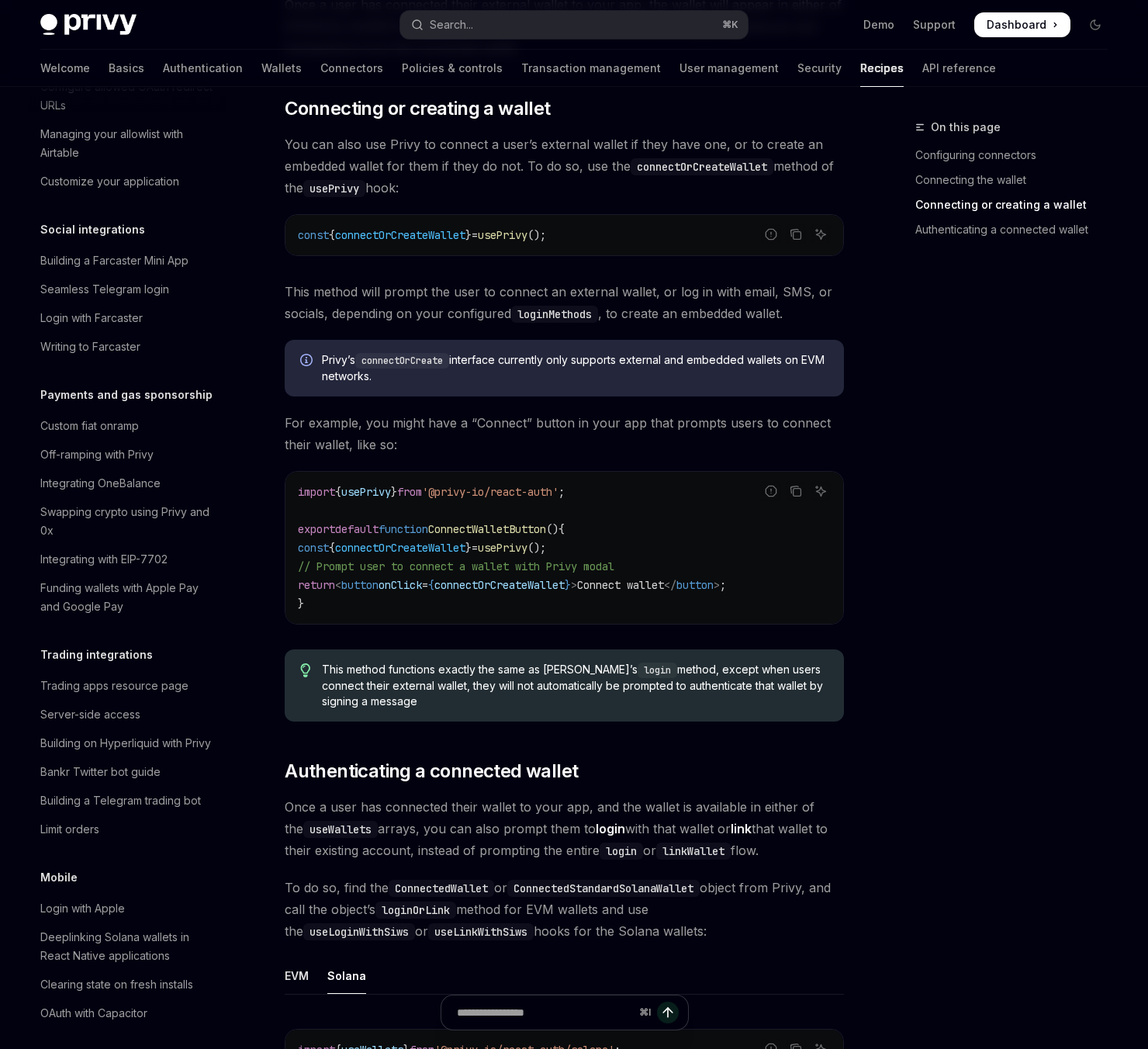
click at [892, 771] on div "On this page Configuring connectors Connecting the wallet Connecting or creatin…" at bounding box center [1002, 583] width 236 height 931
click at [874, 814] on div "On this page Configuring connectors Connecting the wallet Connecting or creatin…" at bounding box center [573, 18] width 1092 height 4780
click at [869, 804] on div "On this page Configuring connectors Connecting the wallet Connecting or creatin…" at bounding box center [573, 18] width 1092 height 4780
click at [860, 802] on div "On this page Configuring connectors Connecting the wallet Connecting or creatin…" at bounding box center [573, 18] width 1092 height 4780
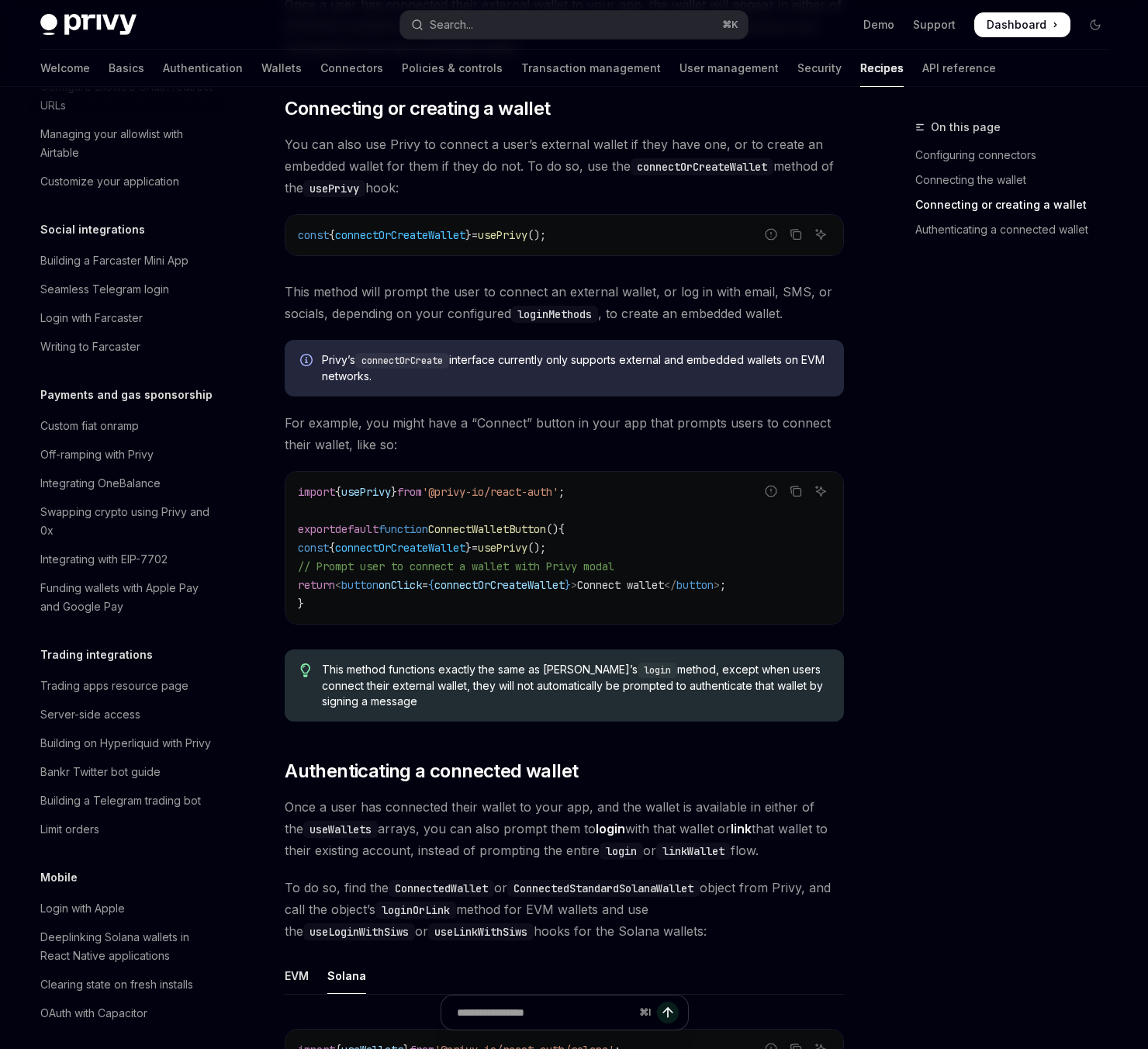
click at [853, 800] on div "On this page Configuring connectors Connecting the wallet Connecting or creatin…" at bounding box center [573, 18] width 1092 height 4780
click at [827, 797] on span "Once a user has connected their wallet to your app, and the wallet is available…" at bounding box center [564, 827] width 559 height 65
click at [820, 795] on span "Once a user has connected their wallet to your app, and the wallet is available…" at bounding box center [564, 827] width 559 height 65
click at [819, 795] on span "Once a user has connected their wallet to your app, and the wallet is available…" at bounding box center [564, 827] width 559 height 65
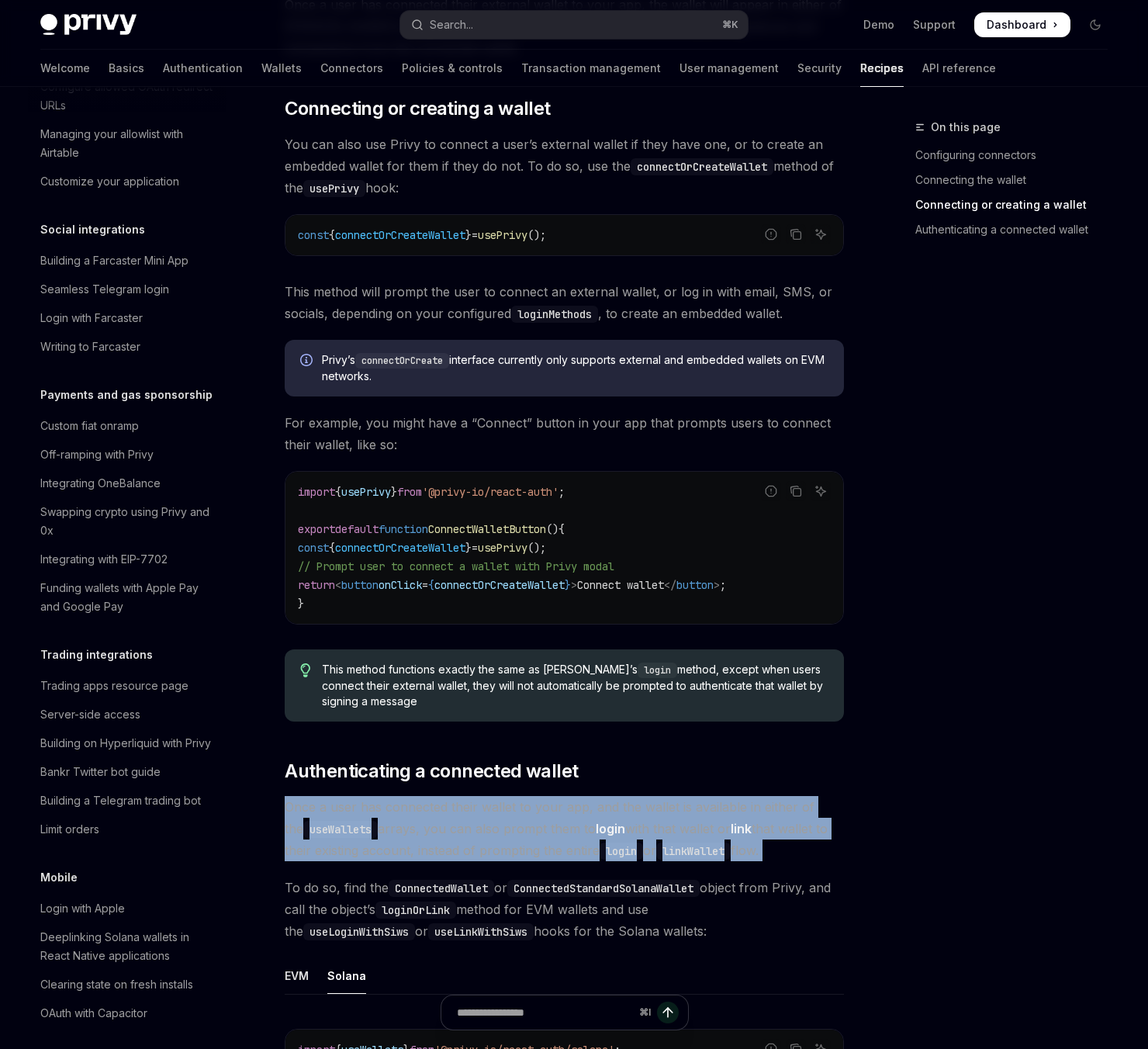
click at [751, 795] on span "Once a user has connected their wallet to your app, and the wallet is available…" at bounding box center [564, 827] width 559 height 65
click at [762, 795] on span "Once a user has connected their wallet to your app, and the wallet is available…" at bounding box center [564, 827] width 559 height 65
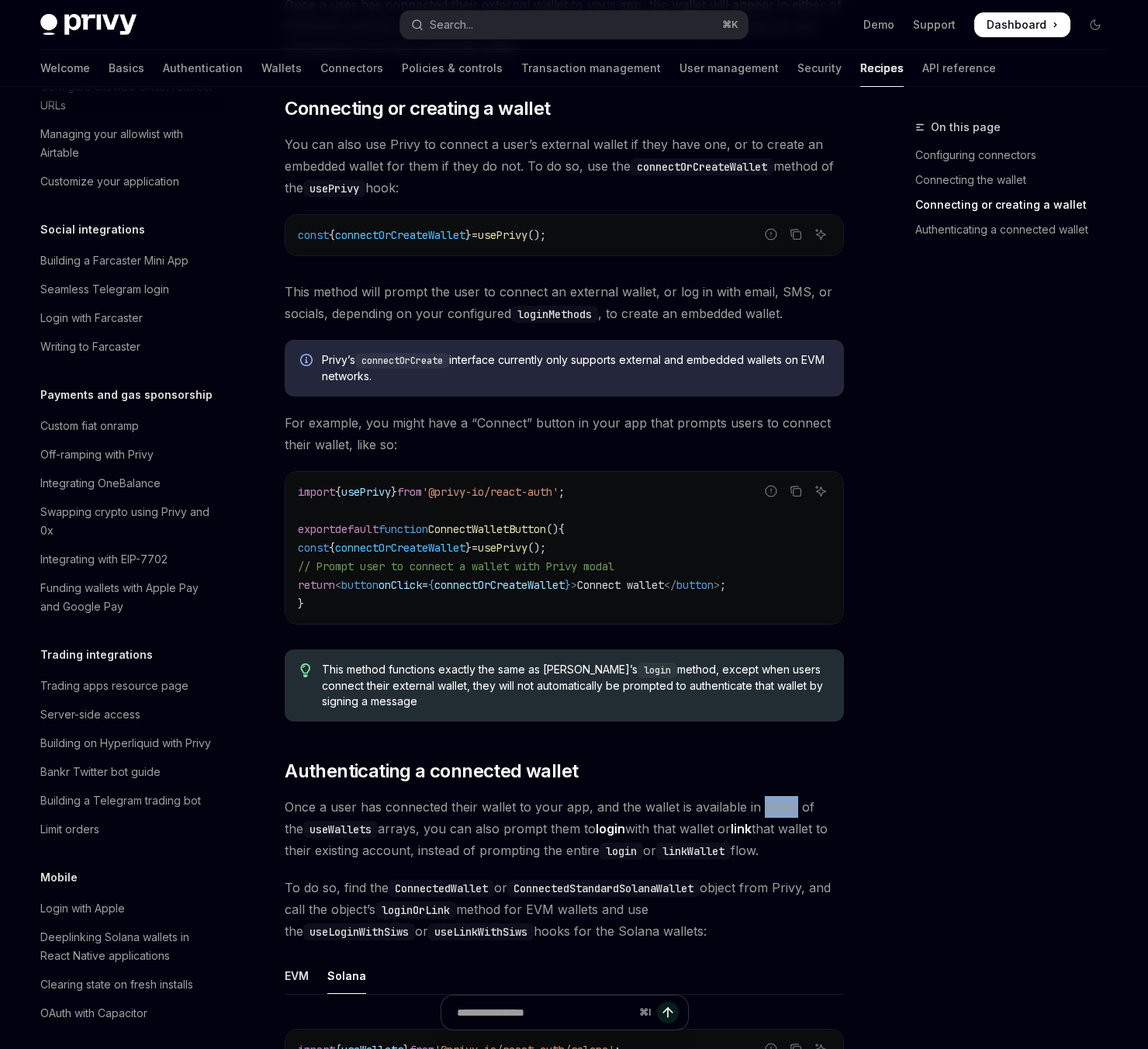
drag, startPoint x: 762, startPoint y: 794, endPoint x: 861, endPoint y: 800, distance: 99.2
click at [763, 795] on span "Once a user has connected their wallet to your app, and the wallet is available…" at bounding box center [564, 827] width 559 height 65
click at [867, 796] on div "On this page Configuring connectors Connecting the wallet Connecting or creatin…" at bounding box center [573, 18] width 1092 height 4780
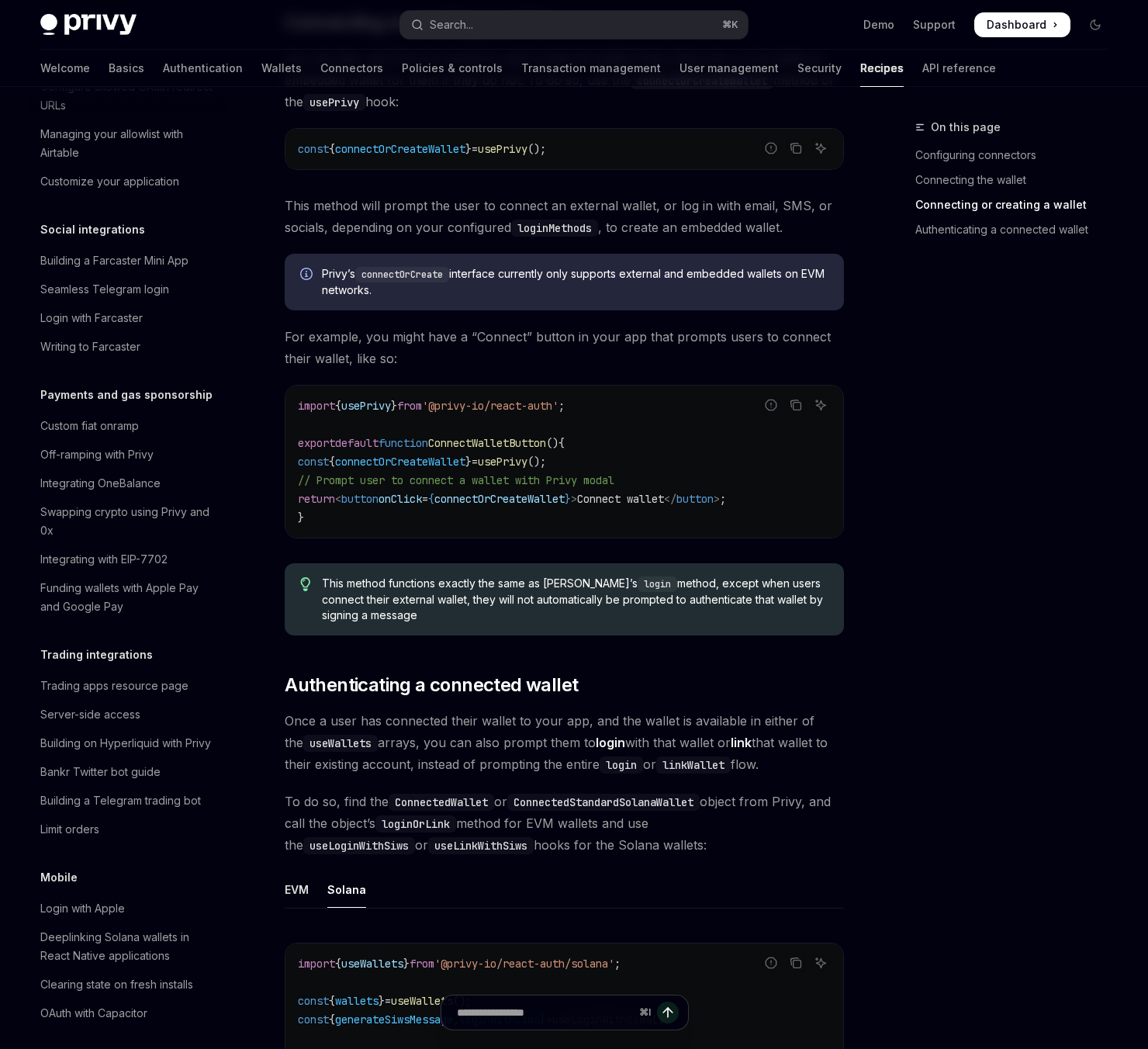
scroll to position [2546, 0]
click at [543, 709] on span "Once a user has connected their wallet to your app, and the wallet is available…" at bounding box center [564, 740] width 559 height 65
click at [517, 708] on span "Once a user has connected their wallet to your app, and the wallet is available…" at bounding box center [564, 740] width 559 height 65
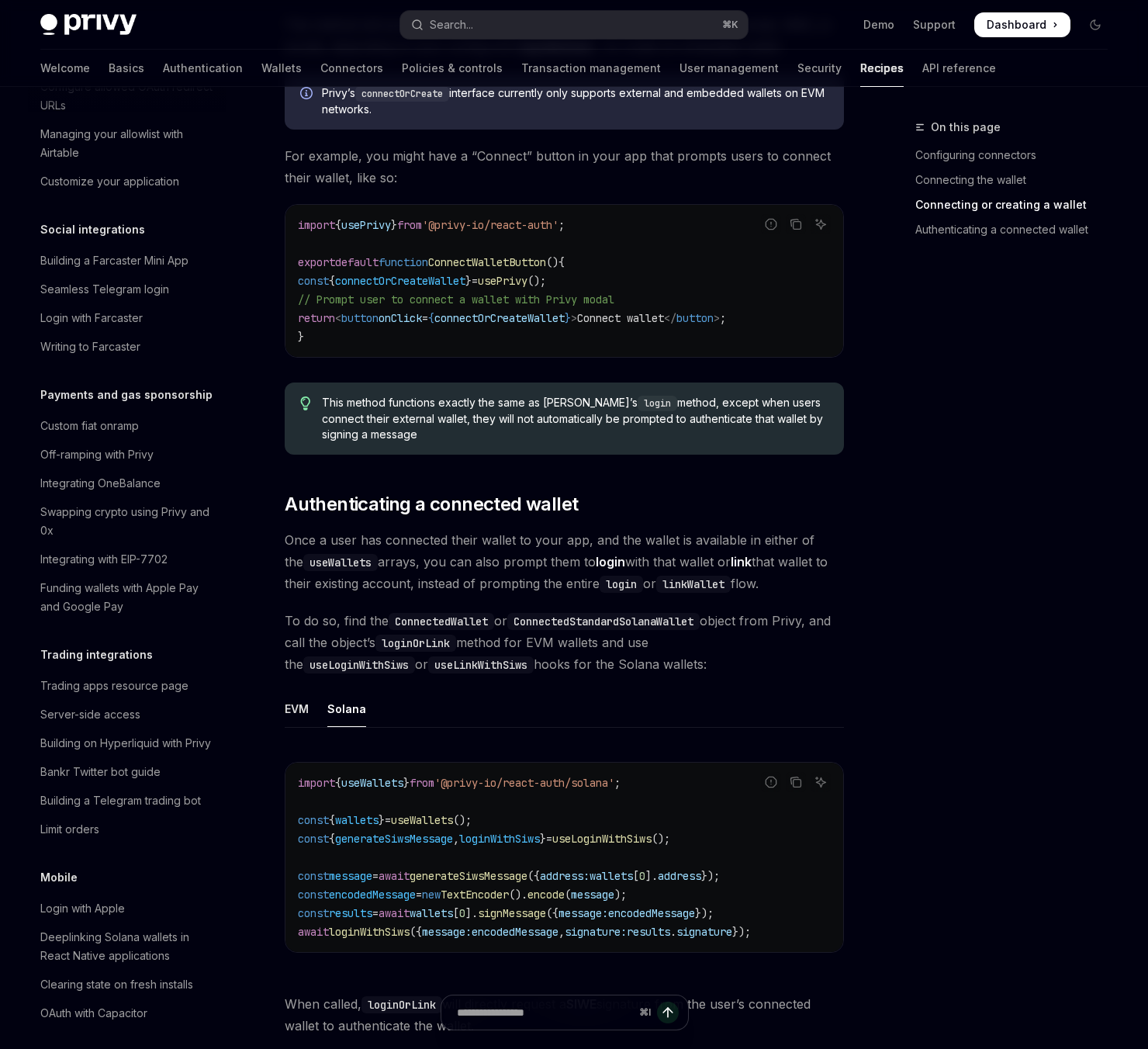
scroll to position [2729, 0]
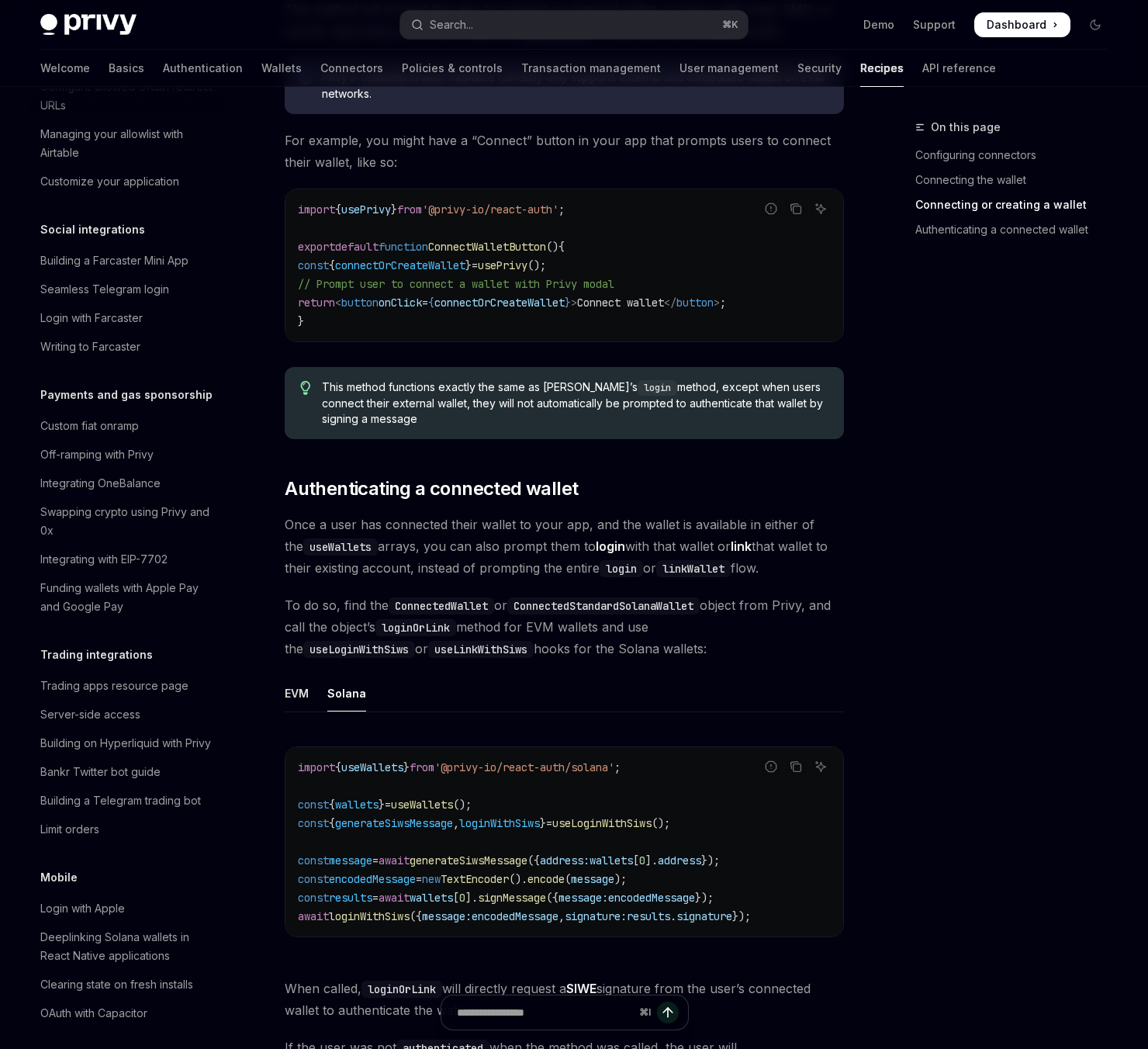
click at [417, 889] on code "import { useWallets } from '@privy-io/react-auth/solana' ; const { wallets } = …" at bounding box center [564, 842] width 533 height 167
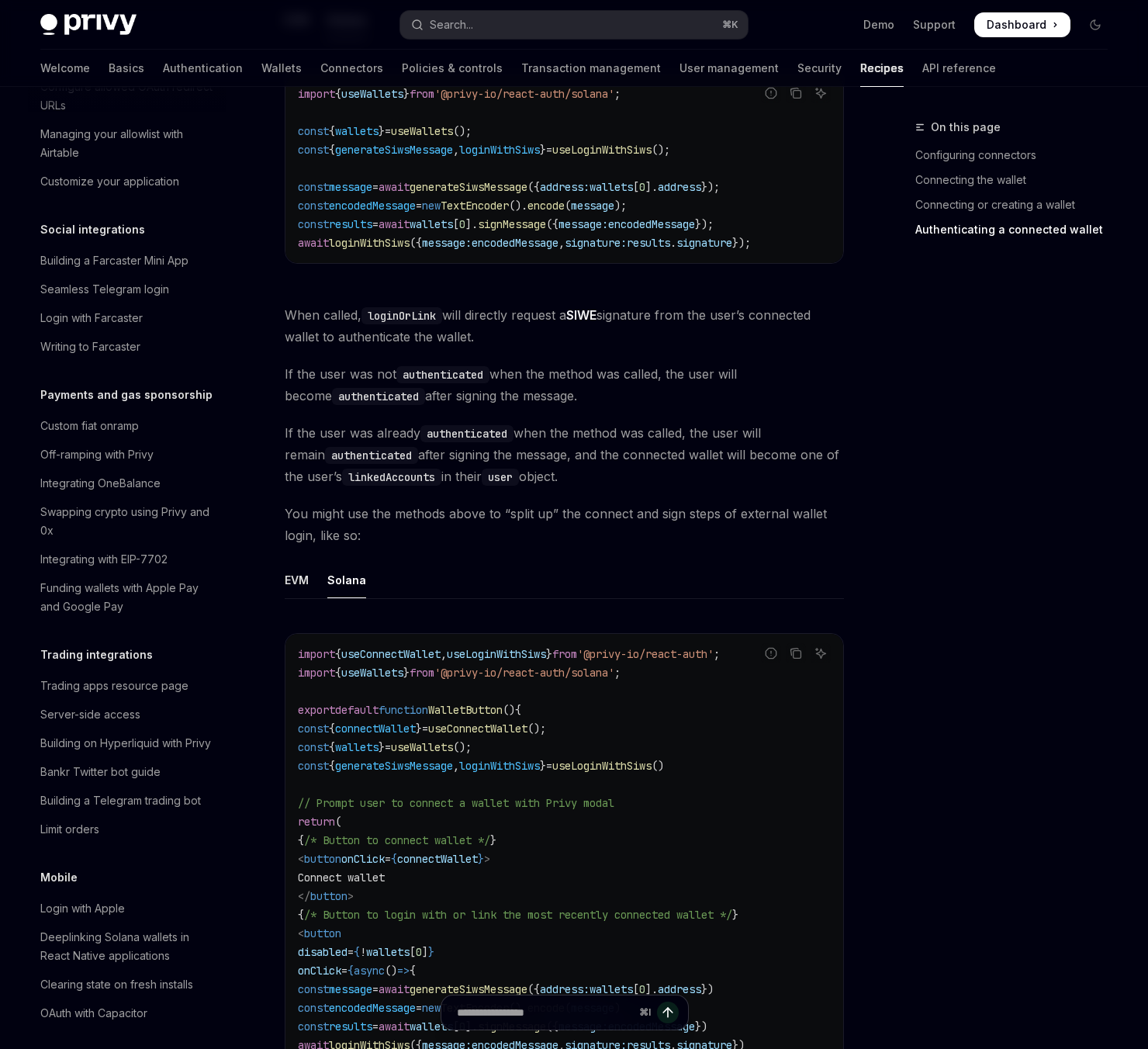
scroll to position [3417, 0]
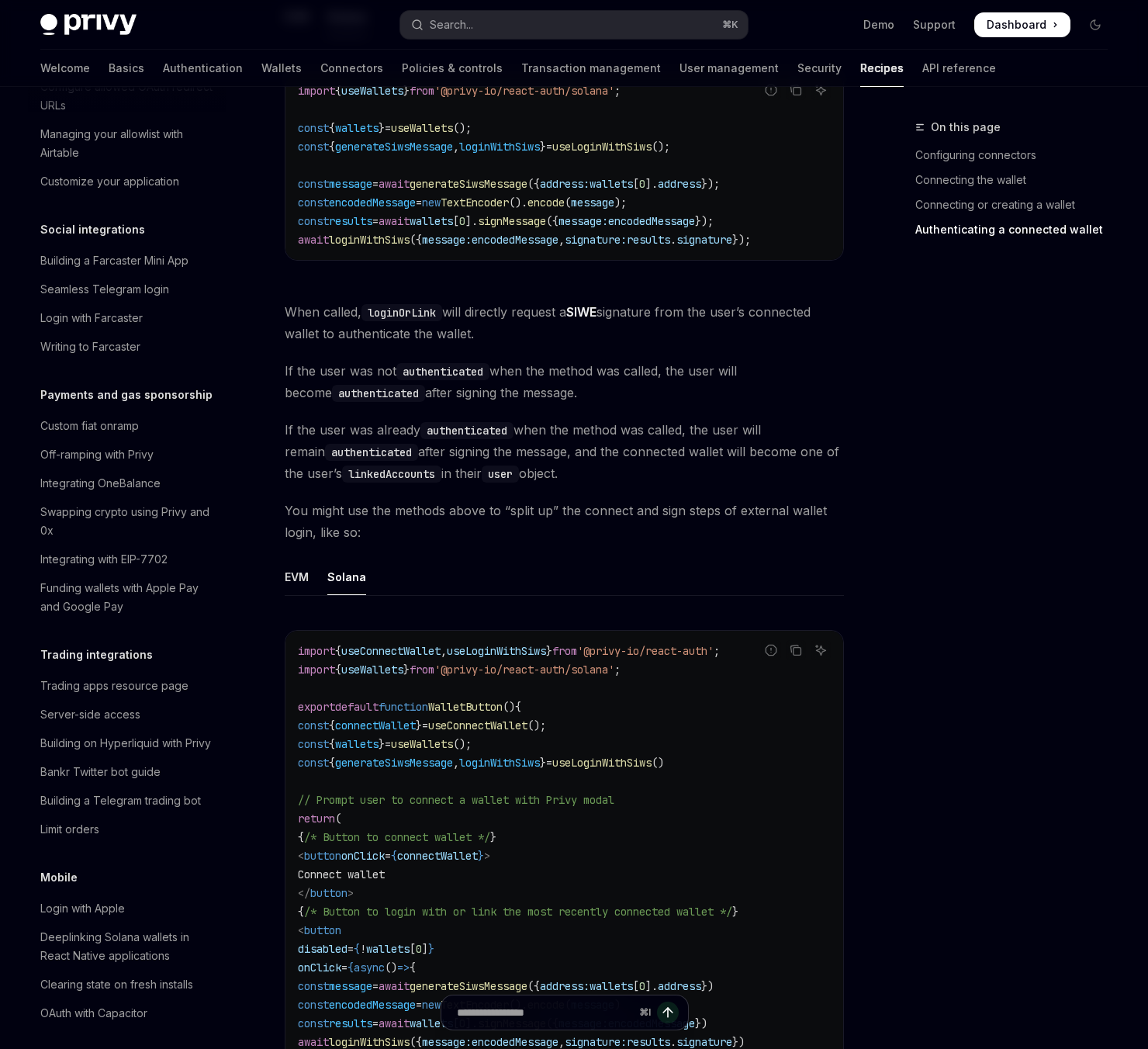
drag, startPoint x: 432, startPoint y: 855, endPoint x: 378, endPoint y: 837, distance: 56.9
click at [374, 833] on code "import { useConnectWallet , useLoginWithSiws } from '@privy-io/react-auth' ; im…" at bounding box center [564, 902] width 533 height 521
drag, startPoint x: 409, startPoint y: 868, endPoint x: 369, endPoint y: 867, distance: 40.0
click at [362, 864] on code "import { useConnectWallet , useLoginWithSiws } from '@privy-io/react-auth' ; im…" at bounding box center [564, 902] width 533 height 521
click at [431, 874] on code "import { useConnectWallet , useLoginWithSiws } from '@privy-io/react-auth' ; im…" at bounding box center [564, 902] width 533 height 521
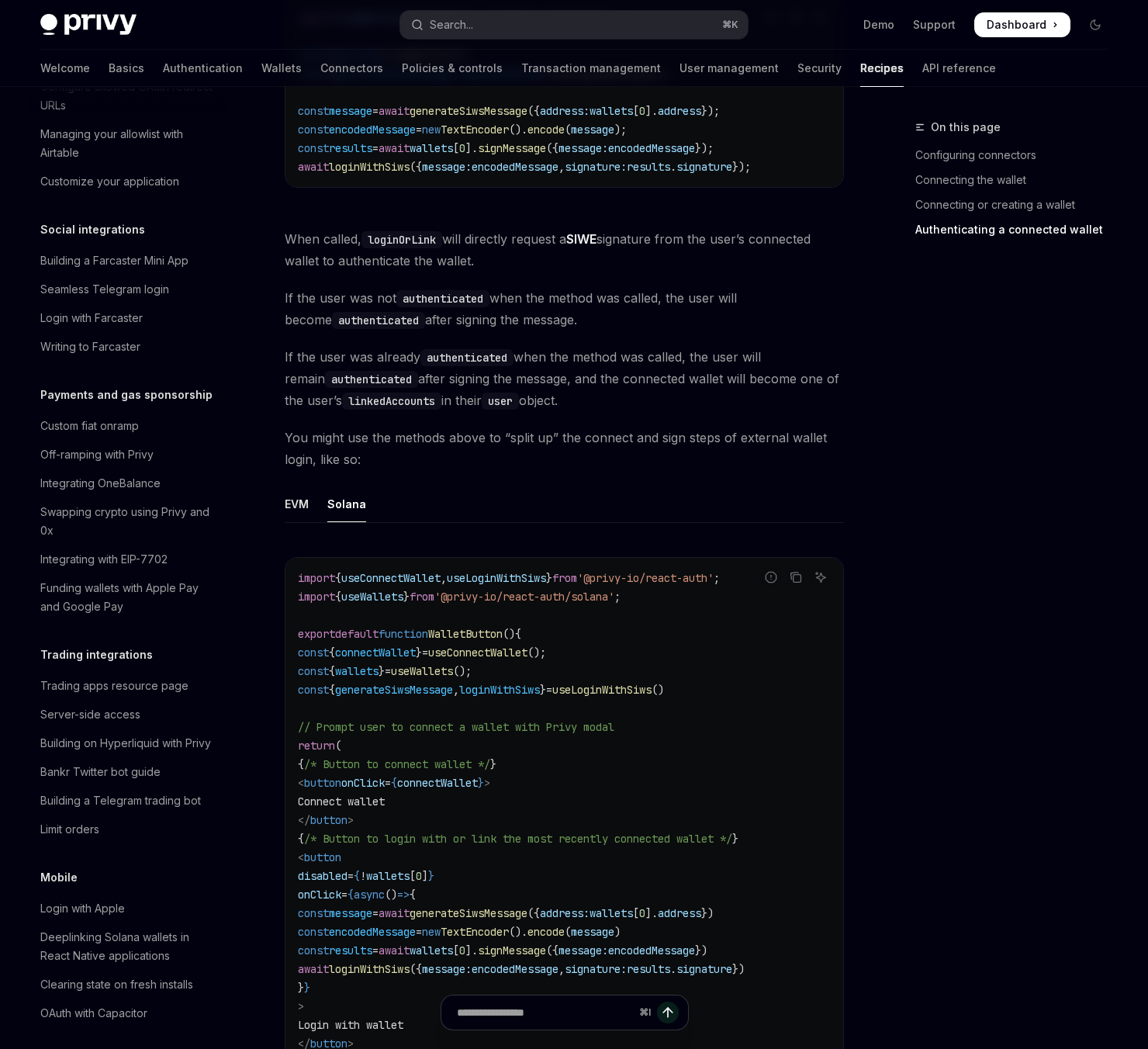
scroll to position [3490, 0]
drag, startPoint x: 395, startPoint y: 843, endPoint x: 313, endPoint y: 831, distance: 82.9
click at [313, 831] on code "import { useConnectWallet , useLoginWithSiws } from '@privy-io/react-auth' ; im…" at bounding box center [564, 828] width 533 height 521
drag, startPoint x: 413, startPoint y: 842, endPoint x: 420, endPoint y: 845, distance: 7.6
click at [413, 842] on code "import { useConnectWallet , useLoginWithSiws } from '@privy-io/react-auth' ; im…" at bounding box center [564, 828] width 533 height 521
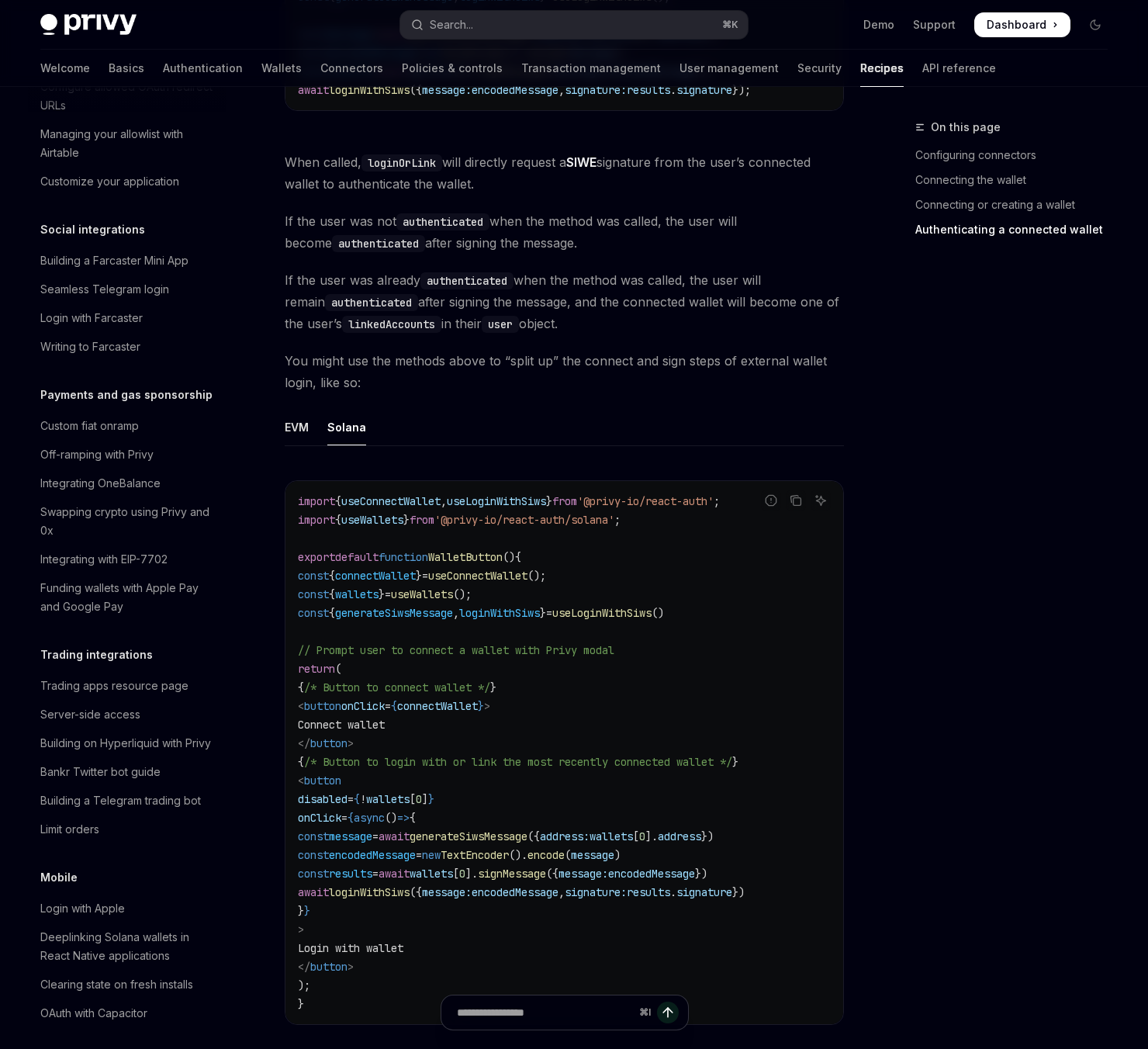
scroll to position [3569, 0]
drag, startPoint x: 366, startPoint y: 871, endPoint x: 355, endPoint y: 856, distance: 18.6
click at [354, 856] on code "import { useConnectWallet , useLoginWithSiws } from '@privy-io/react-auth' ; im…" at bounding box center [564, 750] width 533 height 521
click at [410, 885] on code "import { useConnectWallet , useLoginWithSiws } from '@privy-io/react-auth' ; im…" at bounding box center [564, 750] width 533 height 521
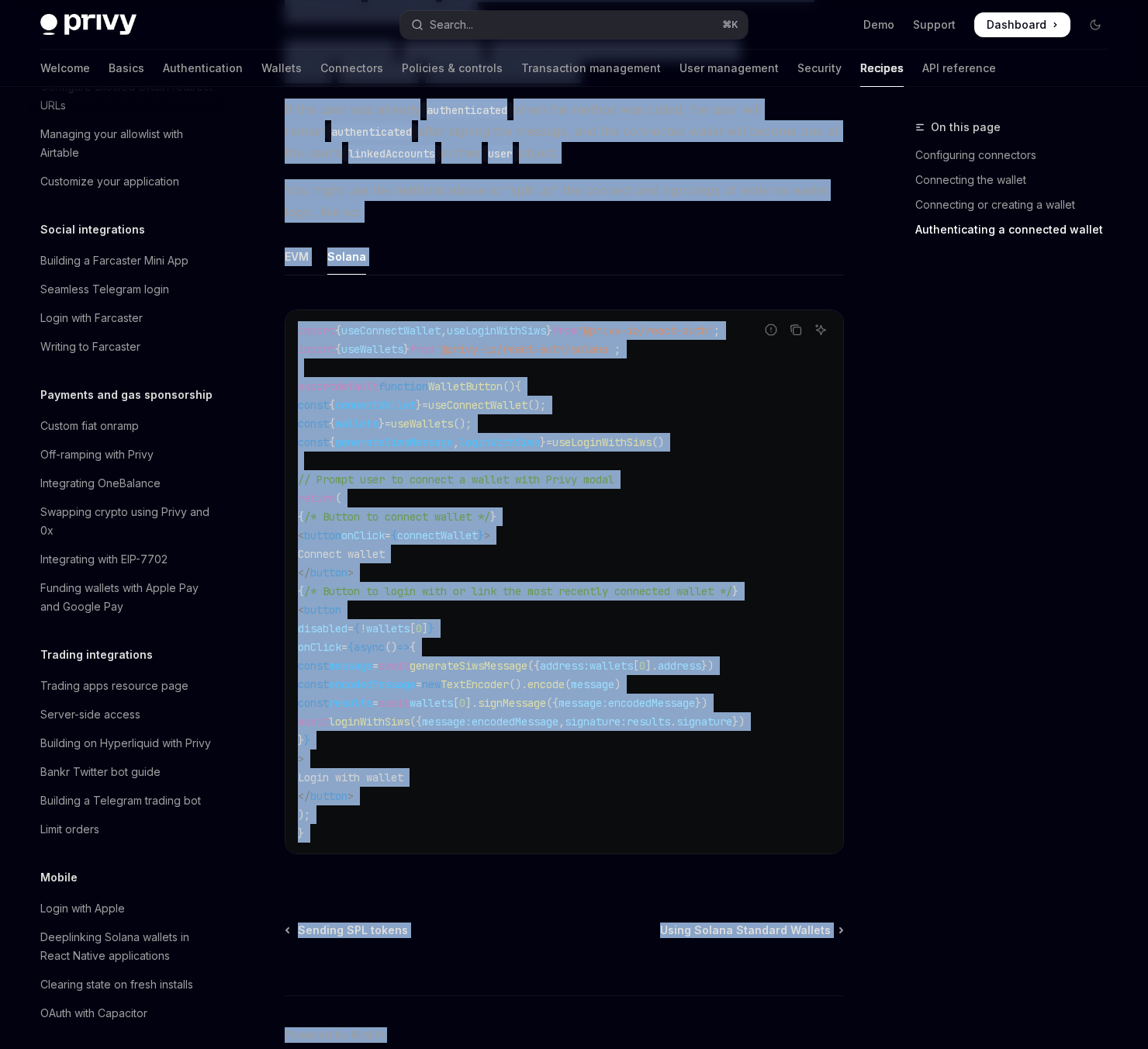
scroll to position [3809, 0]
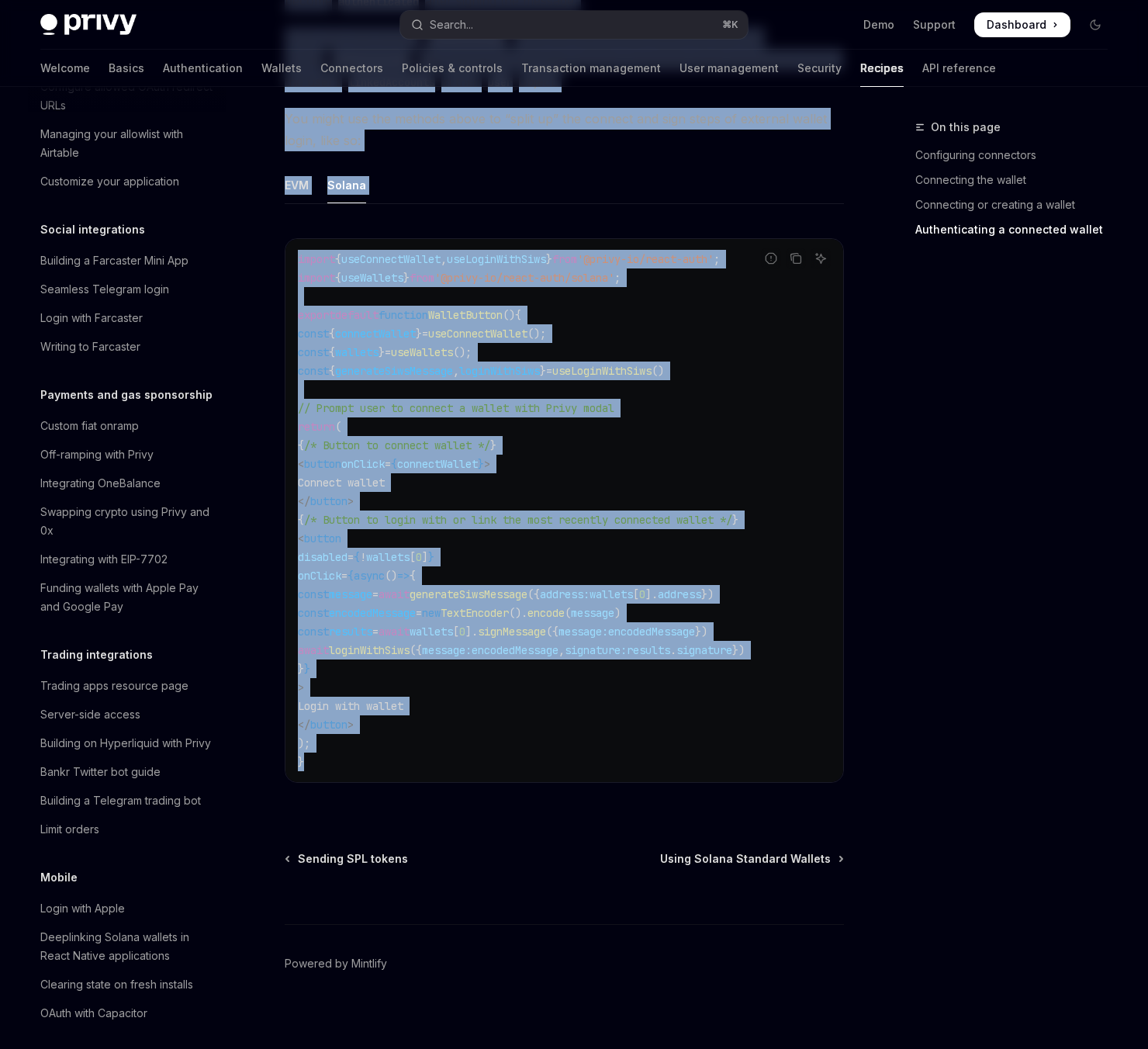
drag, startPoint x: 285, startPoint y: 381, endPoint x: 475, endPoint y: 754, distance: 418.6
copy div "Lo ipsumdo sitametc adipisc el Seddoe, temp incididuntu labo etdol magnaaliqu e…"
type textarea "*"
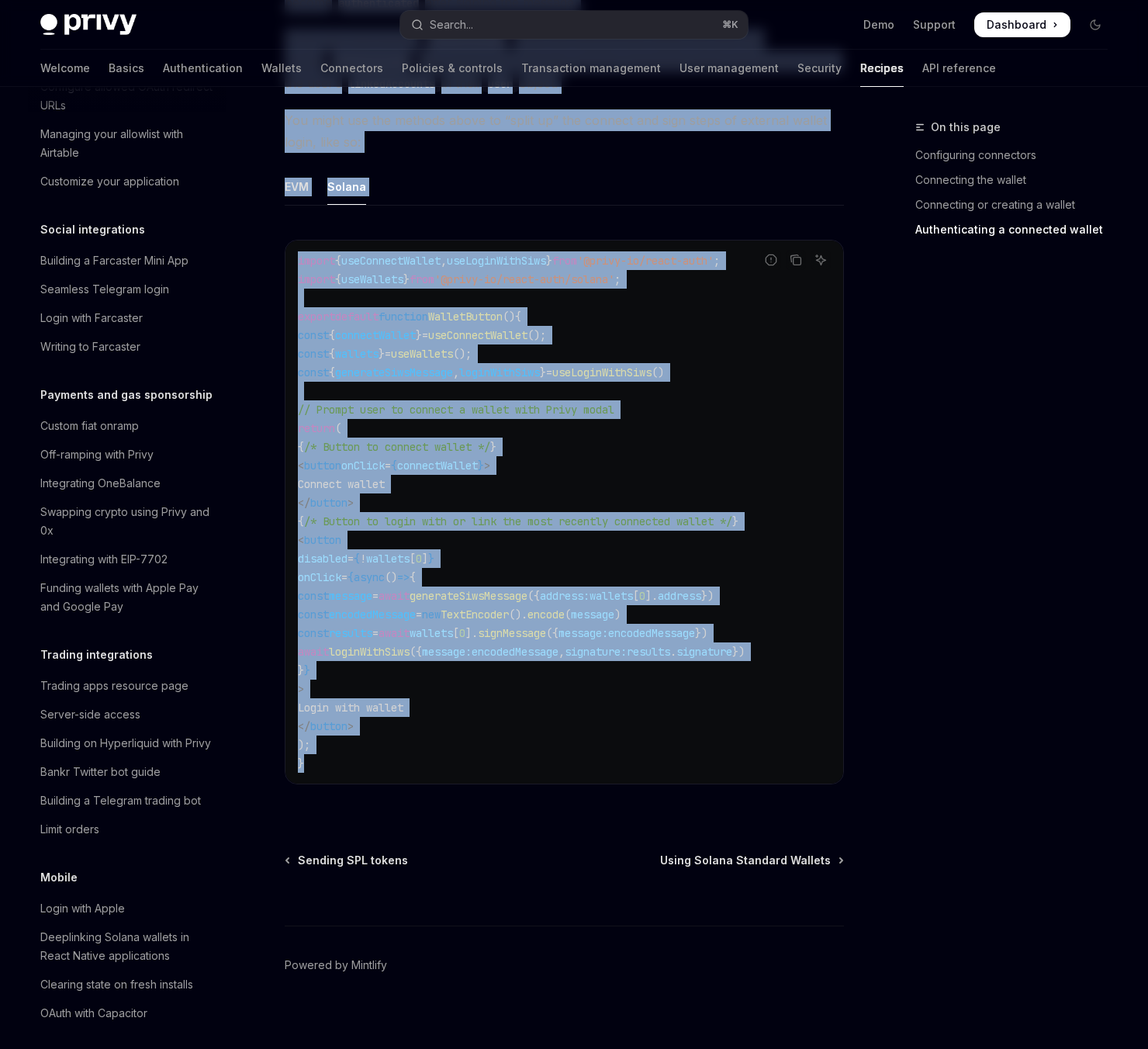
scroll to position [1115, 0]
